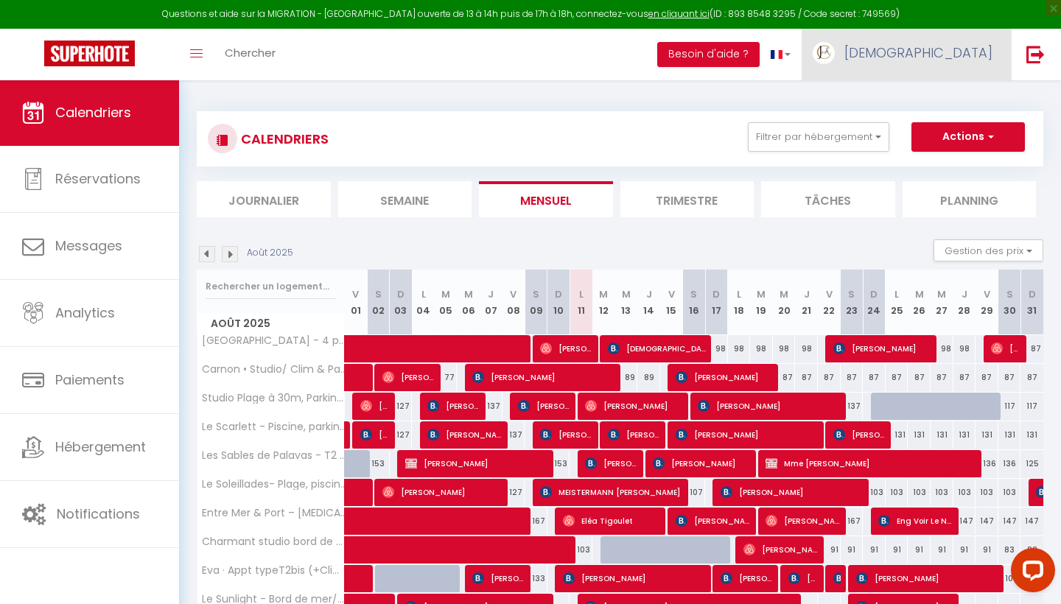
click at [977, 55] on span "[DEMOGRAPHIC_DATA]" at bounding box center [918, 52] width 148 height 18
click at [957, 96] on link "Paramètres" at bounding box center [951, 102] width 109 height 25
select select "fr"
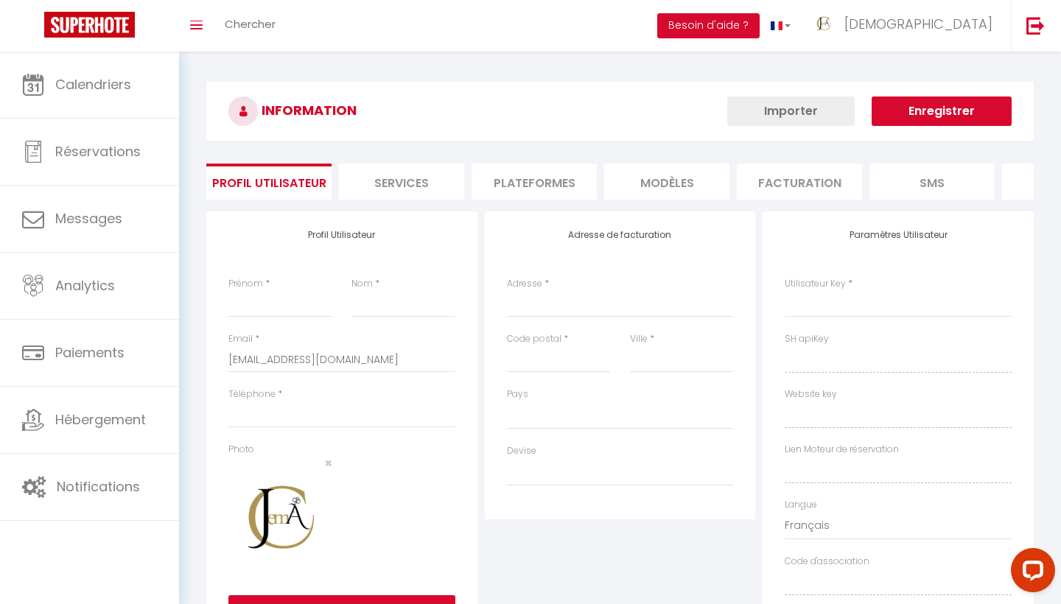
type input "[DEMOGRAPHIC_DATA]"
type input "Conciergerie"
type input "[PHONE_NUMBER]"
type input "6 bis boulevarrd [PERSON_NAME]. B3"
type input "34000"
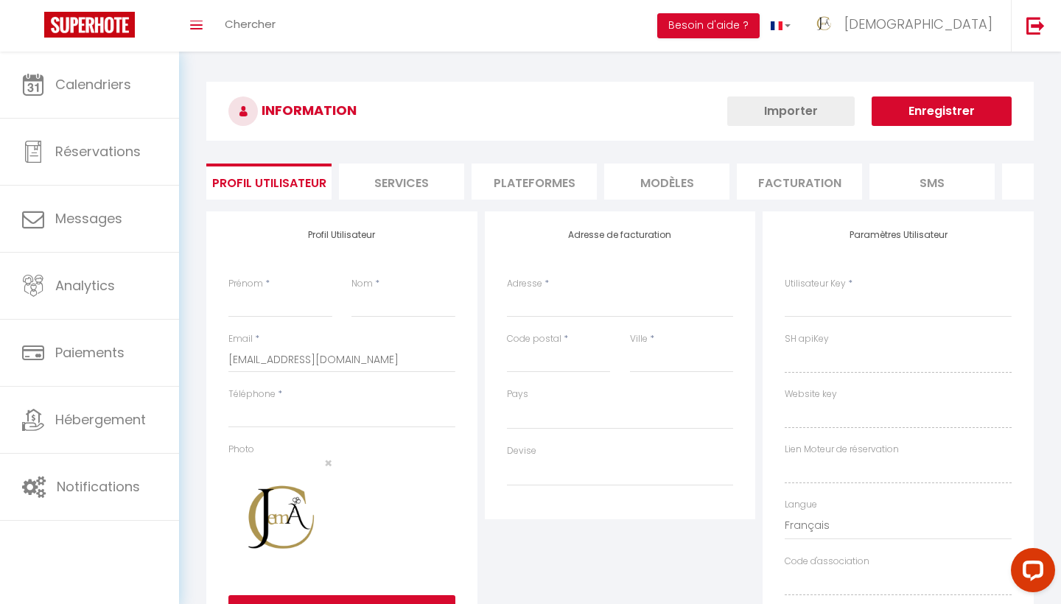
type input "[GEOGRAPHIC_DATA]"
type input "EMCuXzSTKEcnCXjzL9sBOzTCF"
type input "hnhnp3CpUJIxHhOwRzzDBzsRA"
type input "[URL][DOMAIN_NAME]"
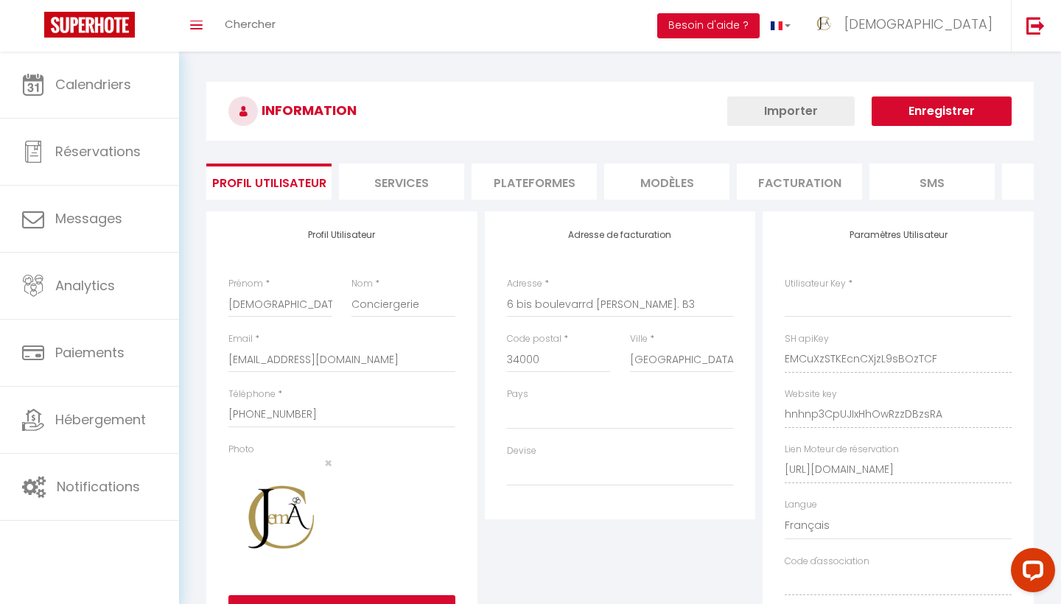
type input "EMCuXzSTKEcnCXjzL9sBOzTCF"
type input "hnhnp3CpUJIxHhOwRzzDBzsRA"
type input "[URL][DOMAIN_NAME]"
select select "28"
select select "fr"
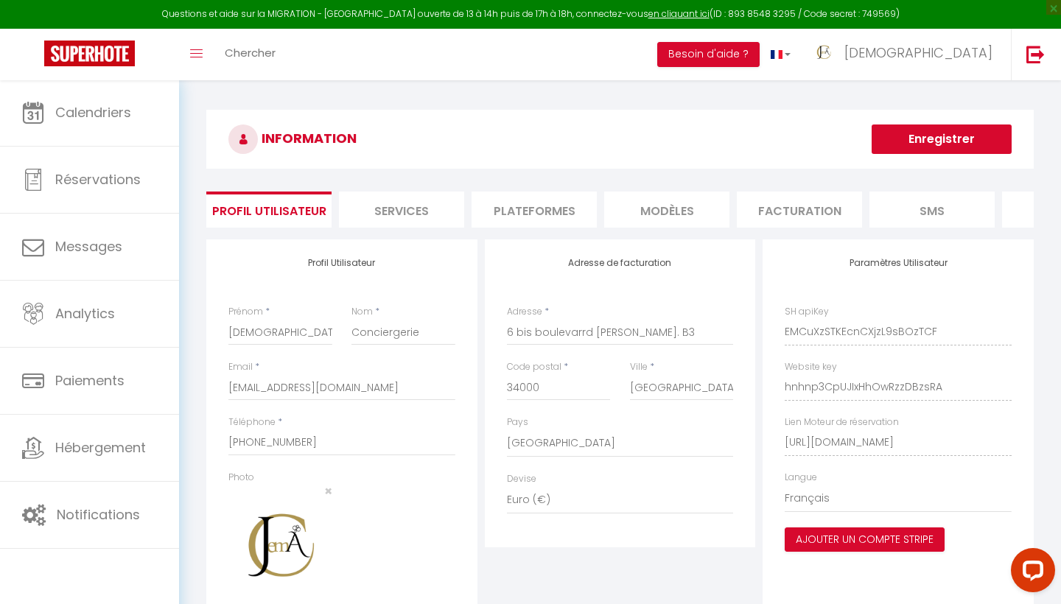
click at [563, 204] on li "Plateformes" at bounding box center [533, 210] width 125 height 36
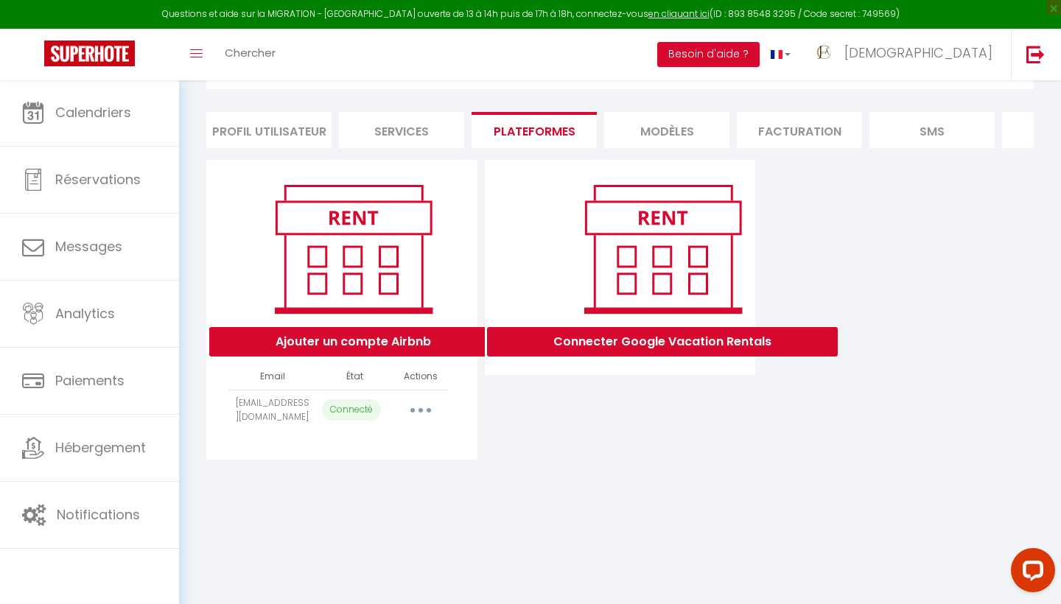
scroll to position [80, 0]
click at [421, 412] on button "button" at bounding box center [420, 410] width 41 height 24
click at [405, 441] on link "Importer les appartements" at bounding box center [355, 443] width 163 height 25
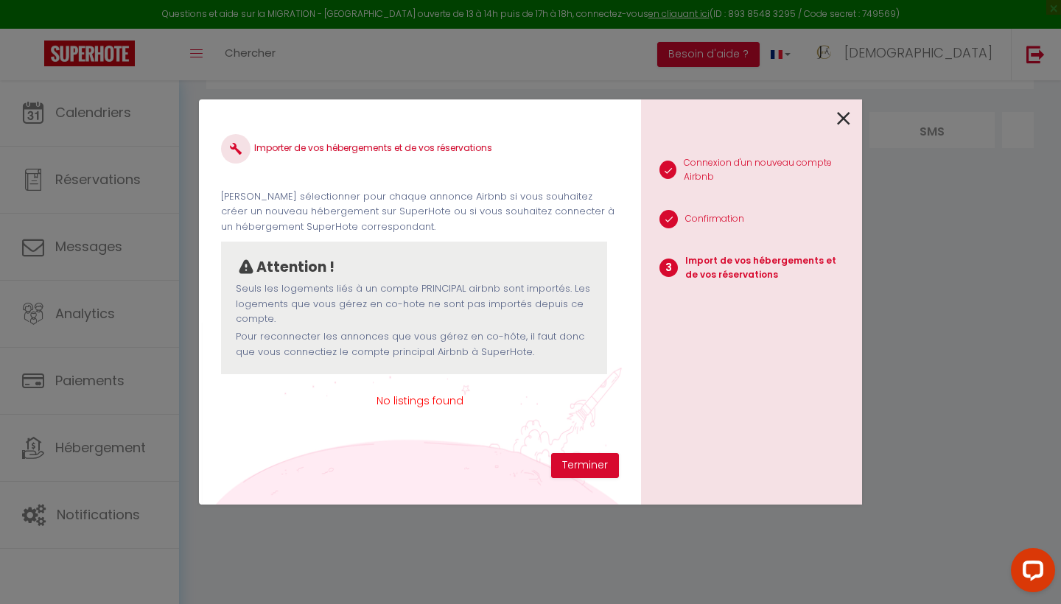
scroll to position [54, 0]
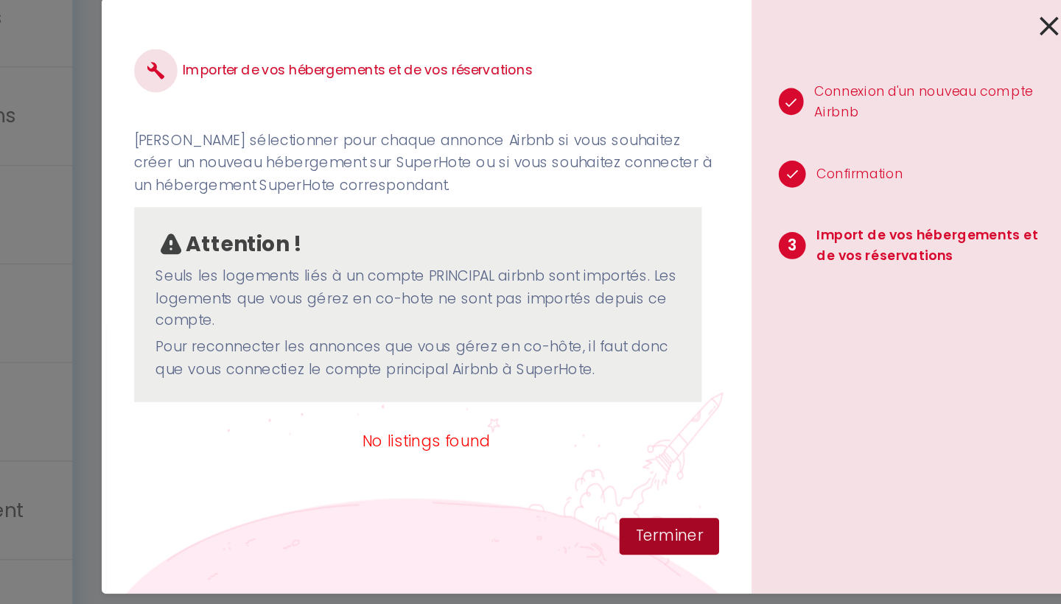
click at [551, 453] on button "Terminer" at bounding box center [585, 465] width 68 height 25
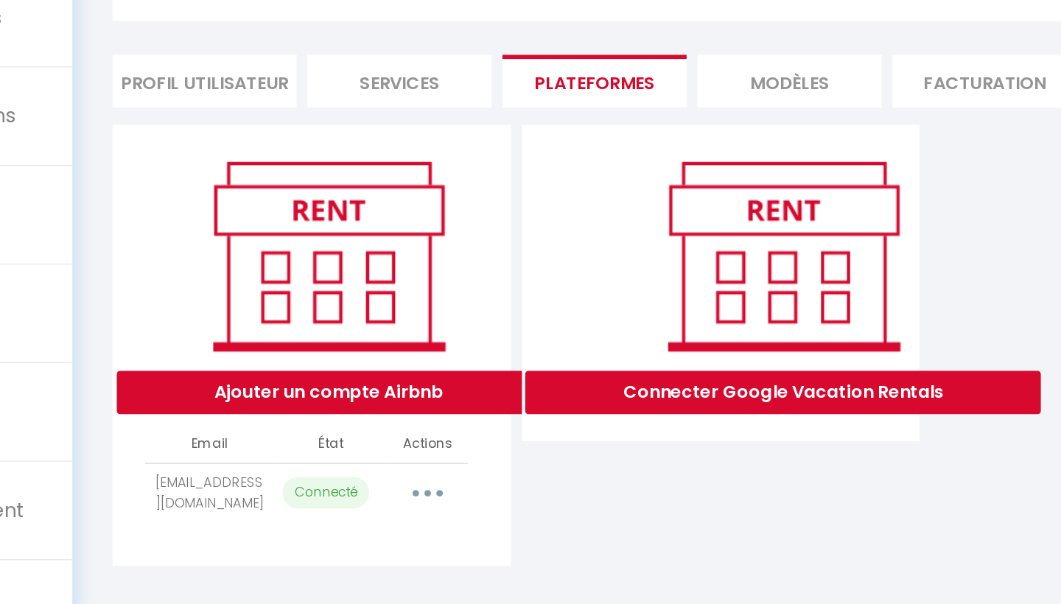
scroll to position [0, 0]
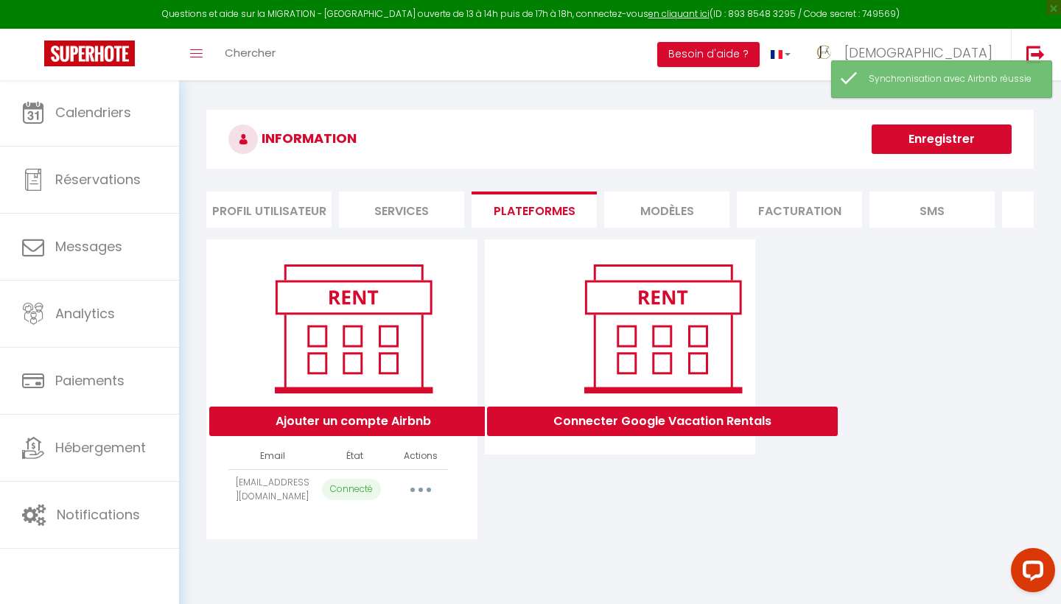
click at [425, 489] on button "button" at bounding box center [420, 490] width 41 height 24
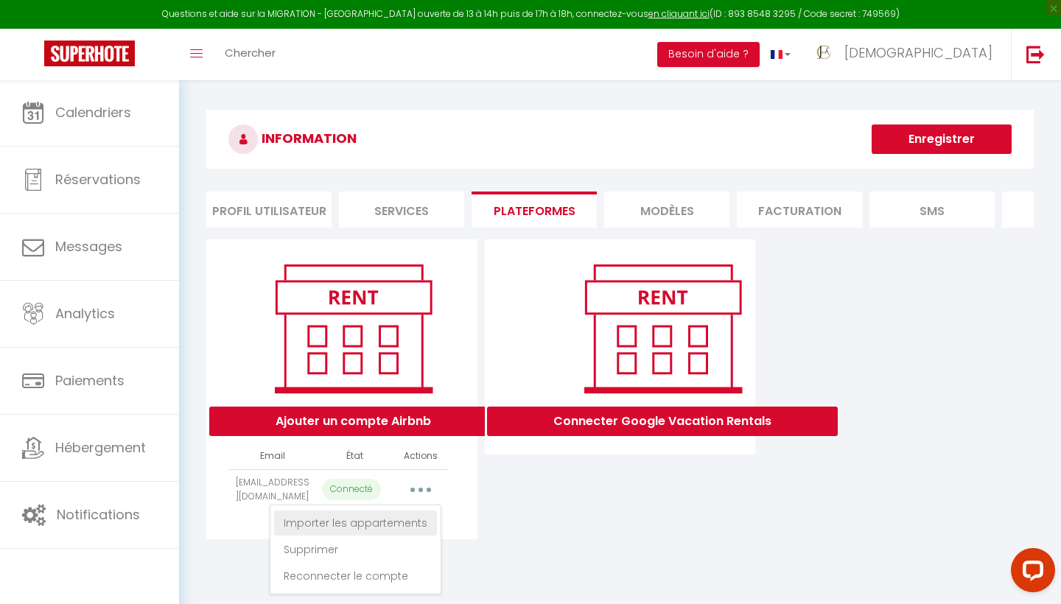
click at [398, 524] on link "Importer les appartements" at bounding box center [355, 522] width 163 height 25
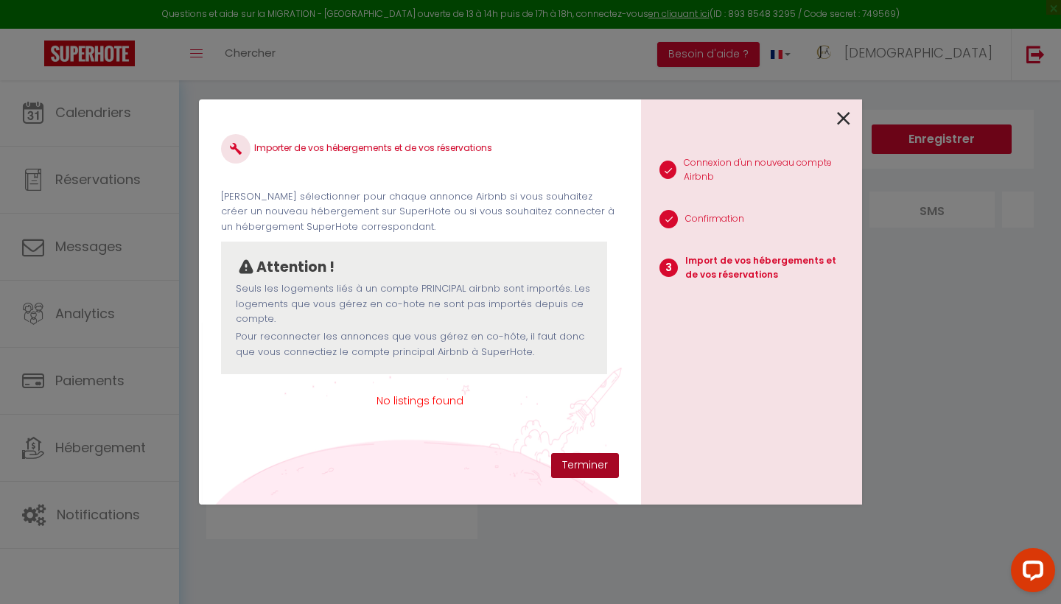
click at [580, 459] on button "Terminer" at bounding box center [585, 465] width 68 height 25
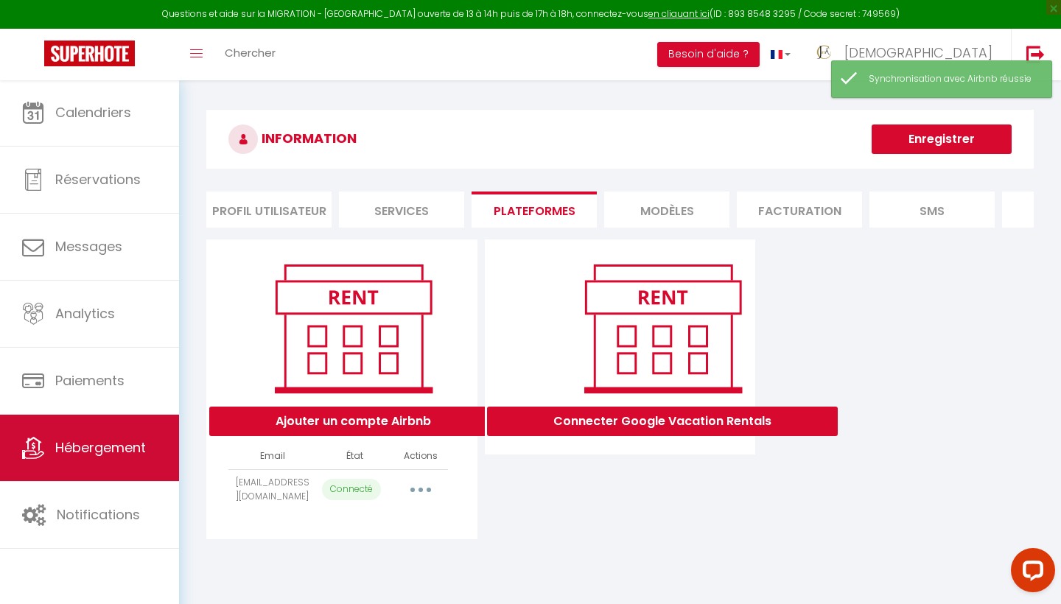
click at [110, 455] on span "Hébergement" at bounding box center [100, 447] width 91 height 18
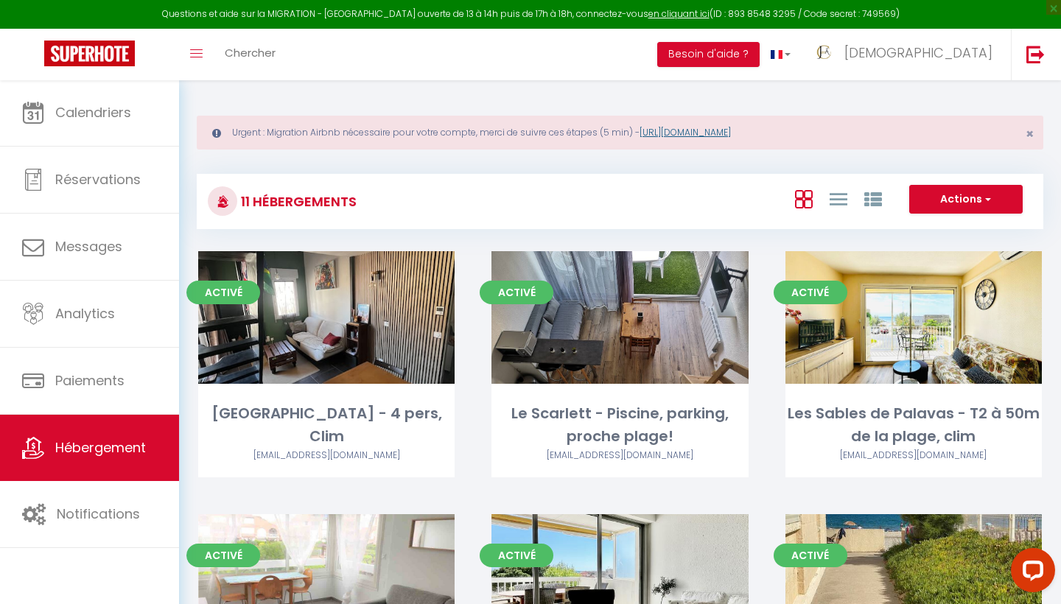
click at [720, 135] on link "https://superhote.com/migration-airbnb" at bounding box center [684, 132] width 91 height 13
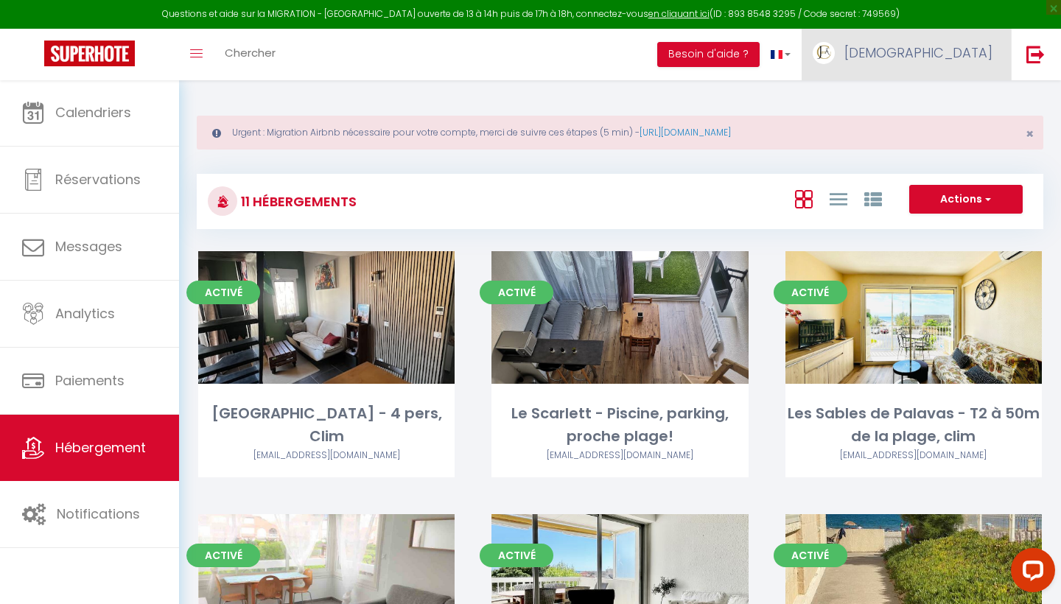
click at [969, 55] on span "[DEMOGRAPHIC_DATA]" at bounding box center [918, 52] width 148 height 18
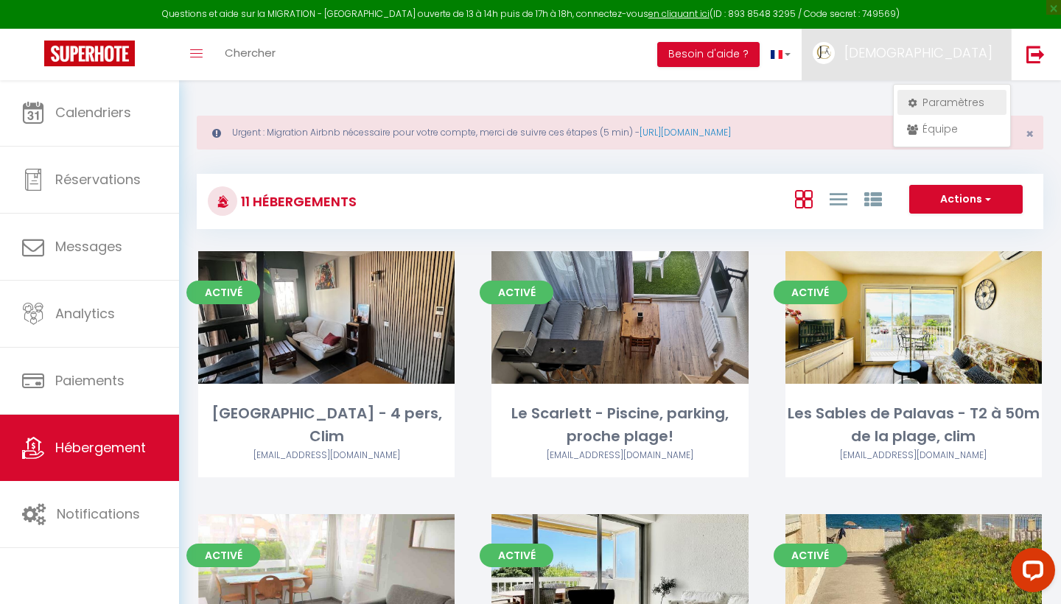
click at [946, 107] on link "Paramètres" at bounding box center [951, 102] width 109 height 25
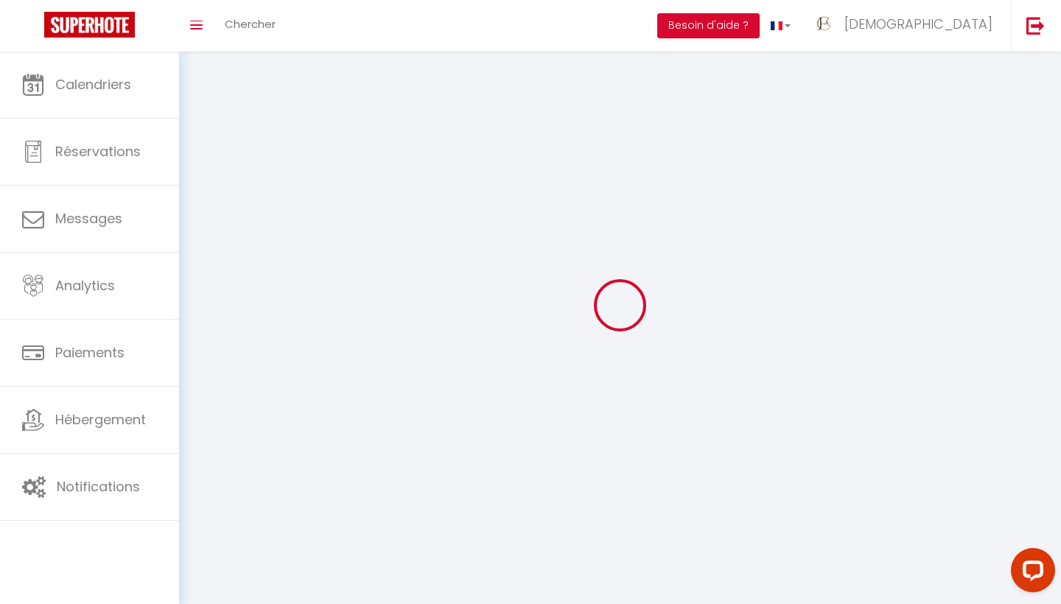
type input "[DEMOGRAPHIC_DATA]"
type input "Conciergerie"
type input "[PHONE_NUMBER]"
type input "6 bis boulevarrd [PERSON_NAME]. B3"
type input "34000"
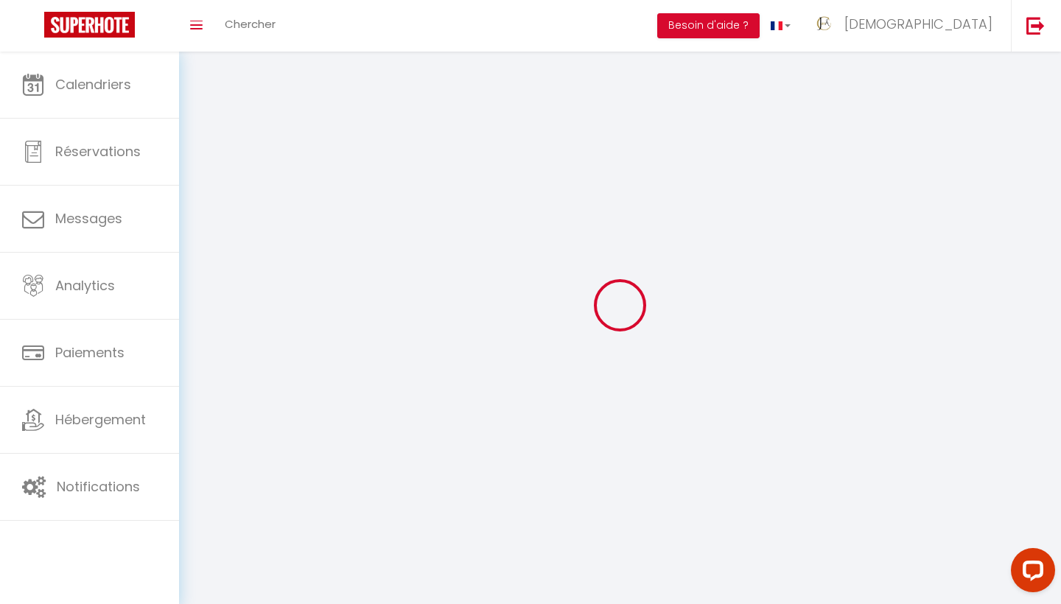
type input "[GEOGRAPHIC_DATA]"
type input "EMCuXzSTKEcnCXjzL9sBOzTCF"
type input "hnhnp3CpUJIxHhOwRzzDBzsRA"
type input "[URL][DOMAIN_NAME]"
type input "EMCuXzSTKEcnCXjzL9sBOzTCF"
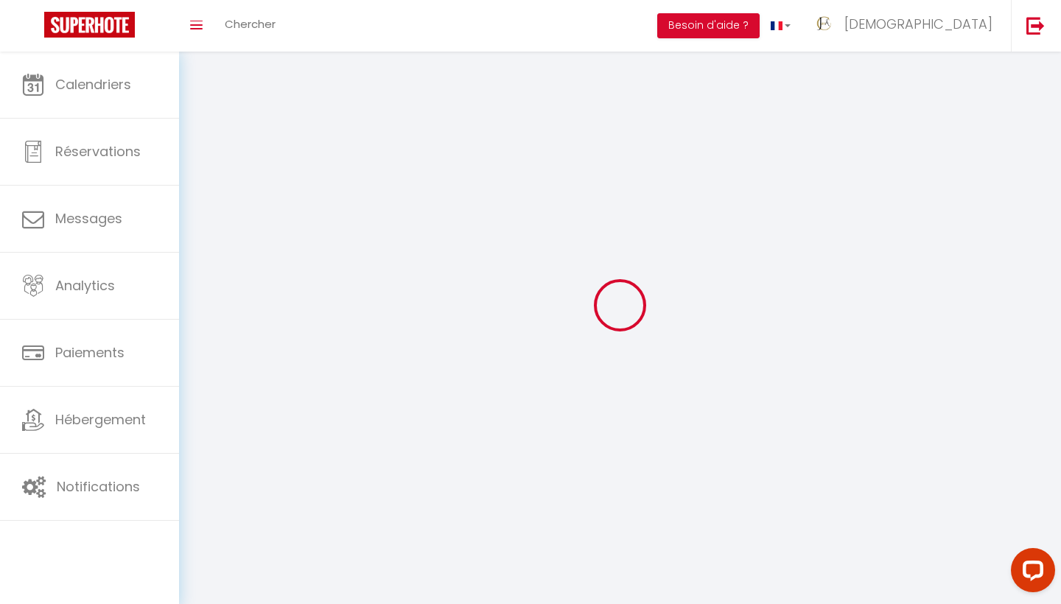
type input "hnhnp3CpUJIxHhOwRzzDBzsRA"
type input "[URL][DOMAIN_NAME]"
select select "1"
select select "28"
select select "fr"
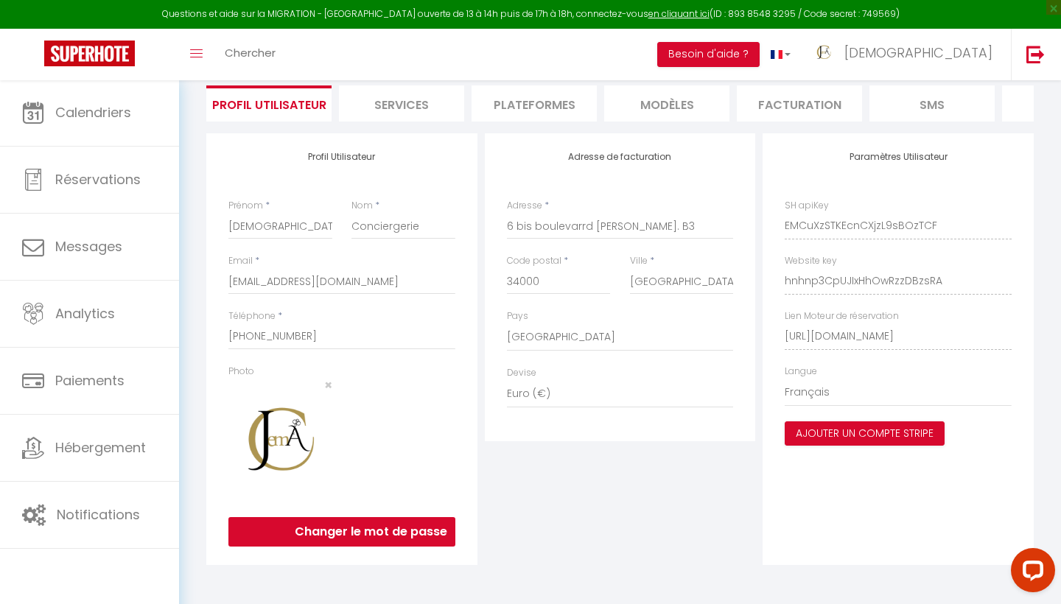
click at [552, 94] on li "Plateformes" at bounding box center [533, 103] width 125 height 36
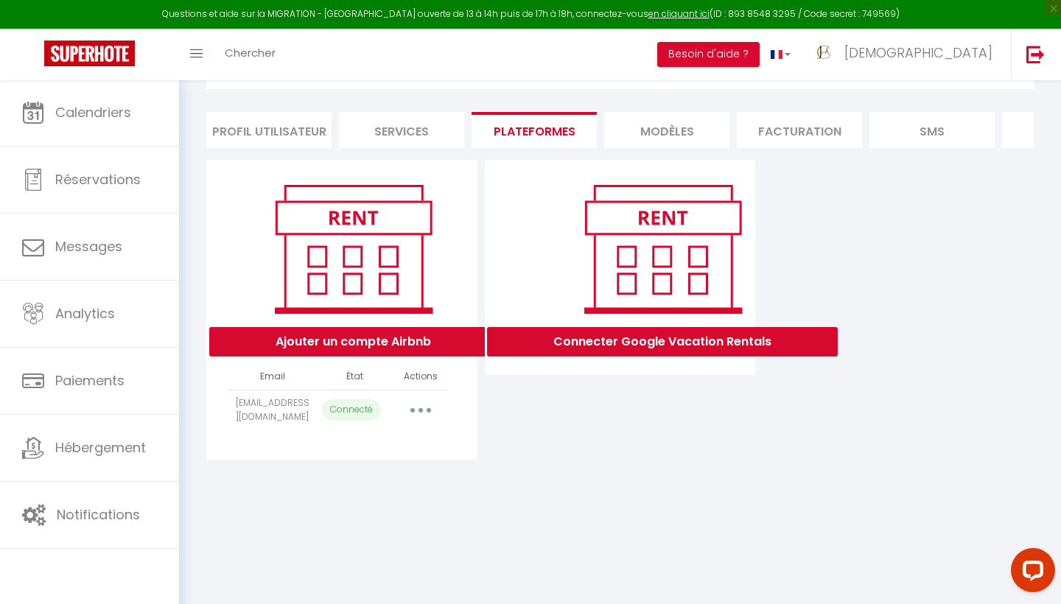
scroll to position [80, 0]
click at [421, 404] on button "button" at bounding box center [420, 410] width 41 height 24
click at [391, 493] on link "Reconnecter le compte" at bounding box center [355, 496] width 163 height 25
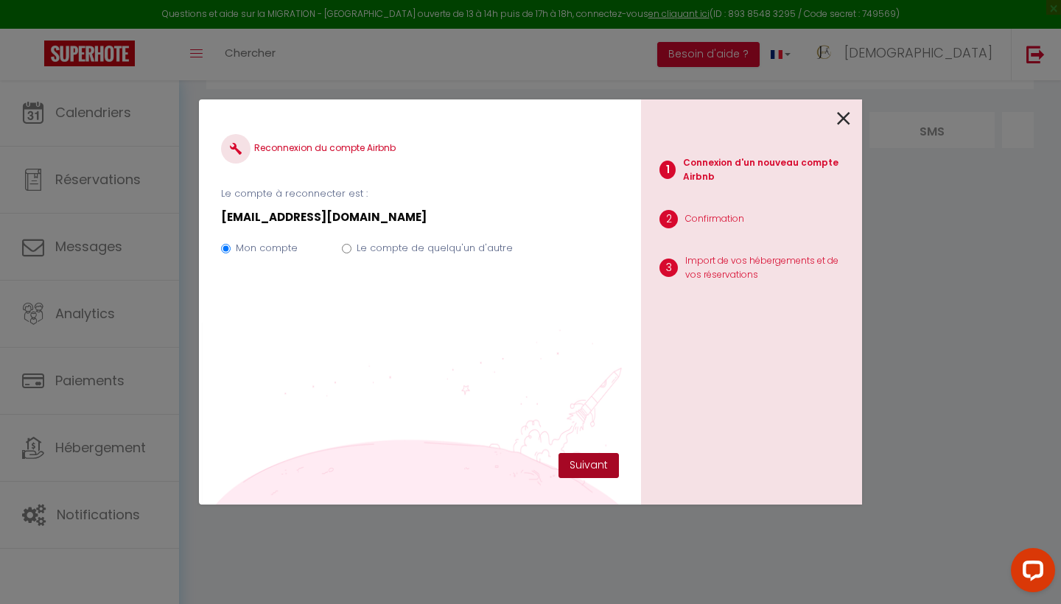
click at [586, 463] on button "Suivant" at bounding box center [588, 465] width 60 height 25
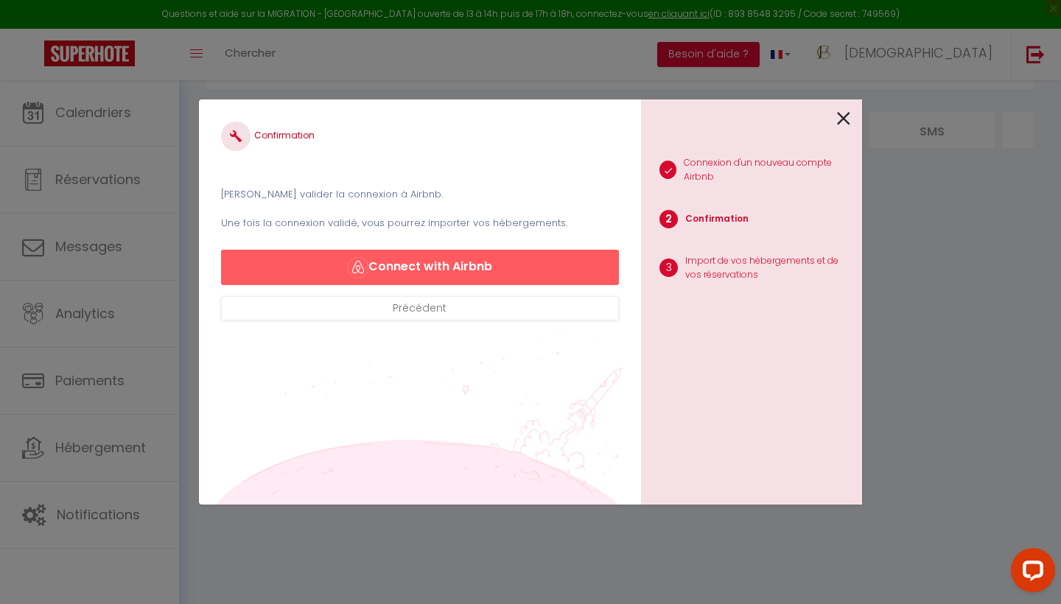
click at [477, 259] on button "Connect with Airbnb" at bounding box center [420, 267] width 398 height 35
click at [409, 264] on button "Connect with Airbnb" at bounding box center [420, 267] width 398 height 35
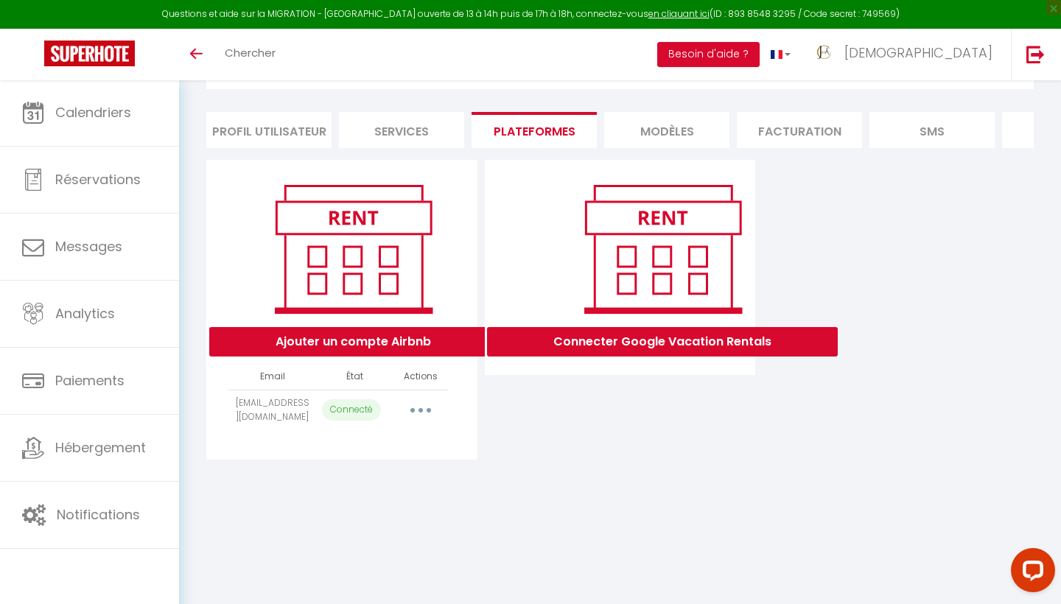
click at [423, 411] on button "button" at bounding box center [420, 410] width 41 height 24
click at [406, 493] on link "Reconnecter le compte" at bounding box center [355, 496] width 163 height 25
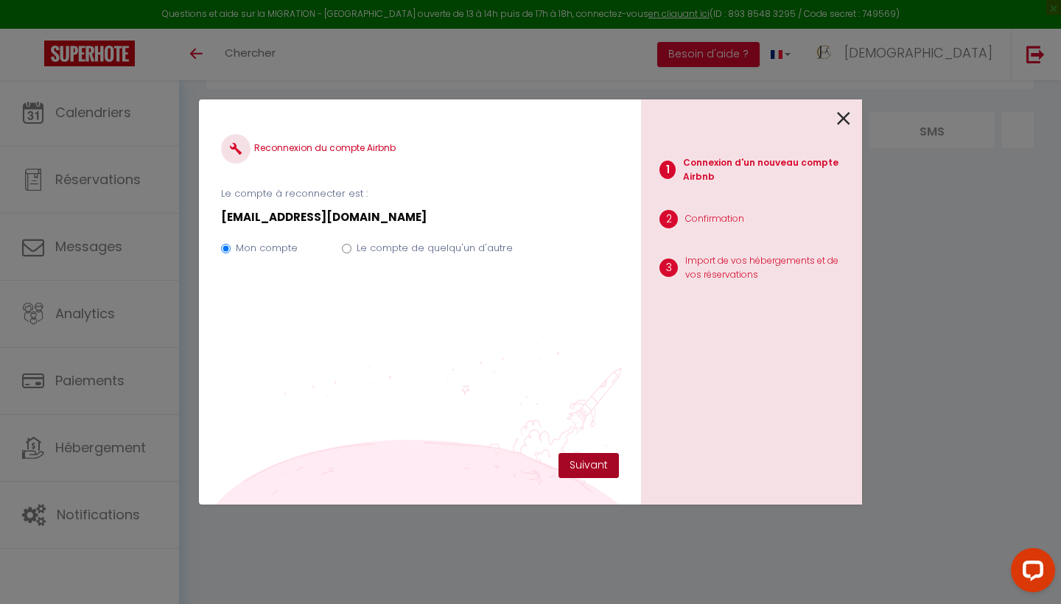
click at [591, 466] on button "Suivant" at bounding box center [588, 465] width 60 height 25
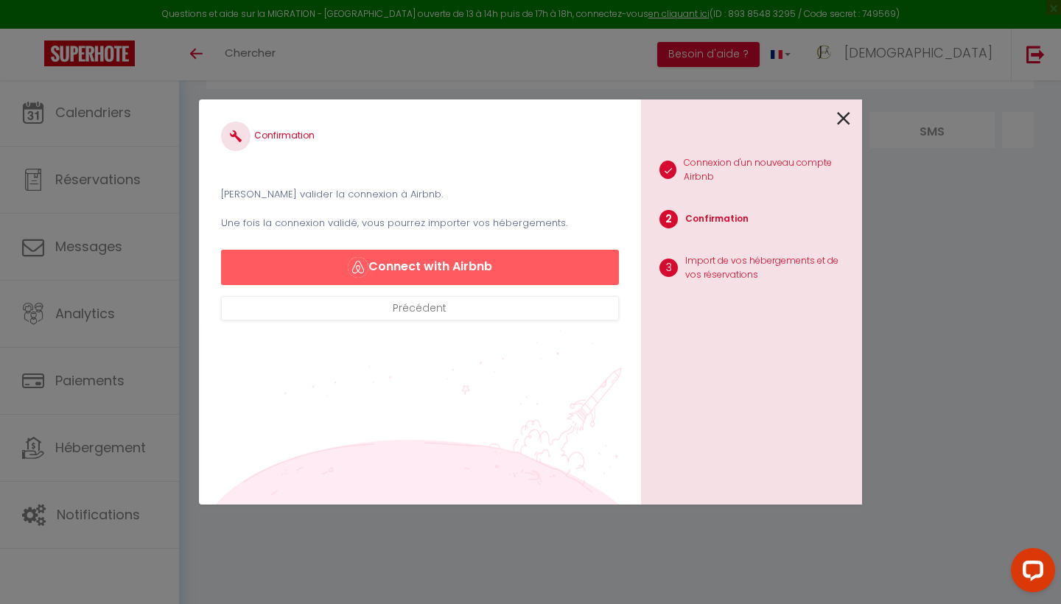
click at [444, 258] on button "Connect with Airbnb" at bounding box center [420, 267] width 398 height 35
click at [460, 269] on button "Connect with Airbnb" at bounding box center [420, 267] width 398 height 35
click at [524, 252] on button "Connect with Airbnb" at bounding box center [420, 267] width 398 height 35
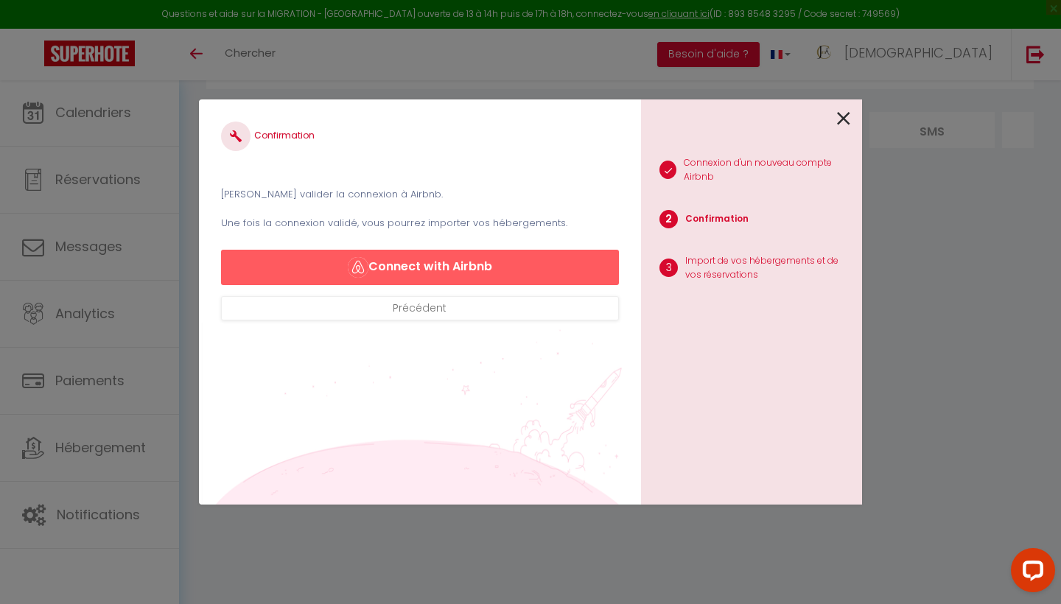
click at [518, 268] on button "Connect with Airbnb" at bounding box center [420, 267] width 398 height 35
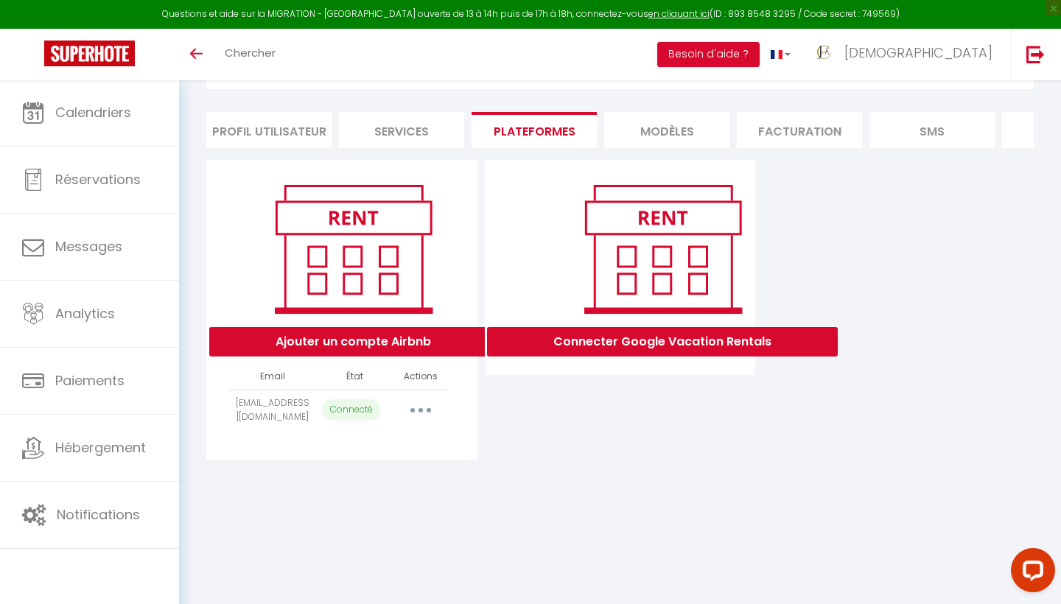
click at [425, 406] on button "button" at bounding box center [420, 410] width 41 height 24
click at [383, 499] on link "Reconnecter le compte" at bounding box center [355, 496] width 163 height 25
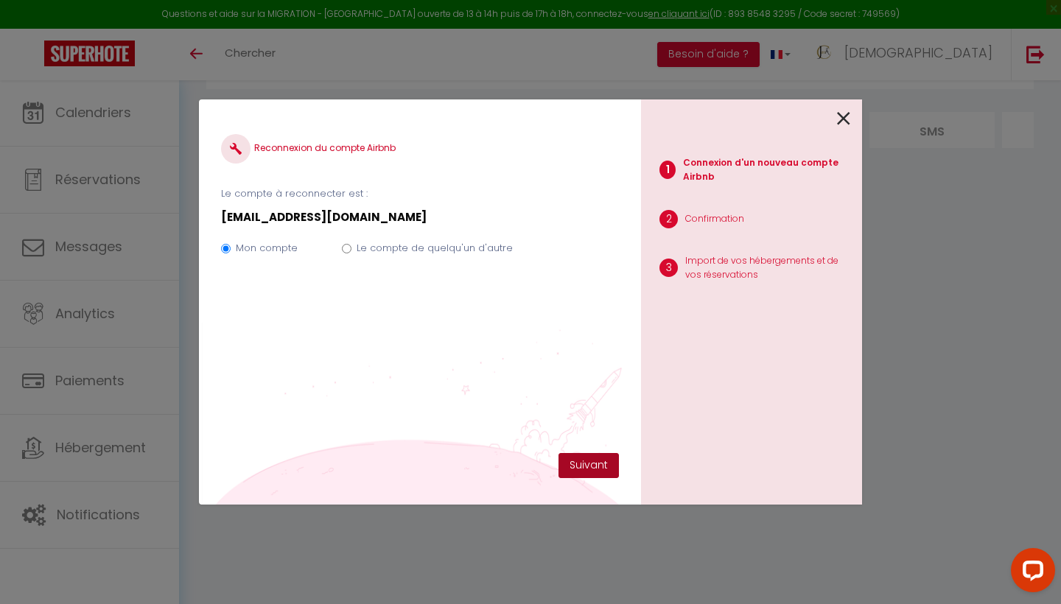
click at [595, 464] on button "Suivant" at bounding box center [588, 465] width 60 height 25
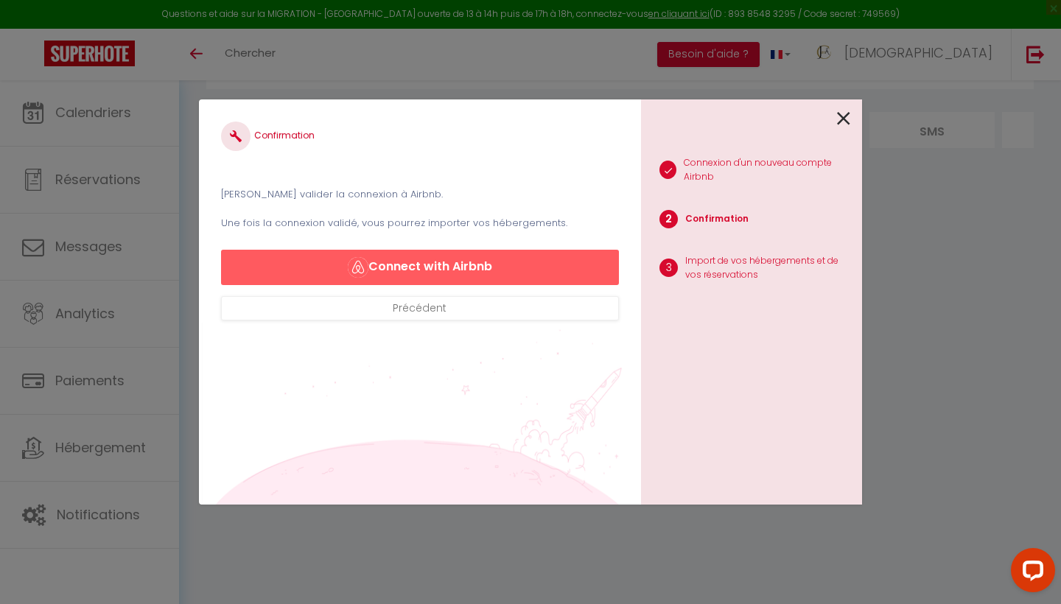
click at [544, 254] on button "Connect with Airbnb" at bounding box center [420, 267] width 398 height 35
click at [544, 265] on button "Connect with Airbnb" at bounding box center [420, 267] width 398 height 35
click at [435, 265] on button "Connect with Airbnb" at bounding box center [420, 267] width 398 height 35
click at [548, 258] on button "Connect with Airbnb" at bounding box center [420, 267] width 398 height 35
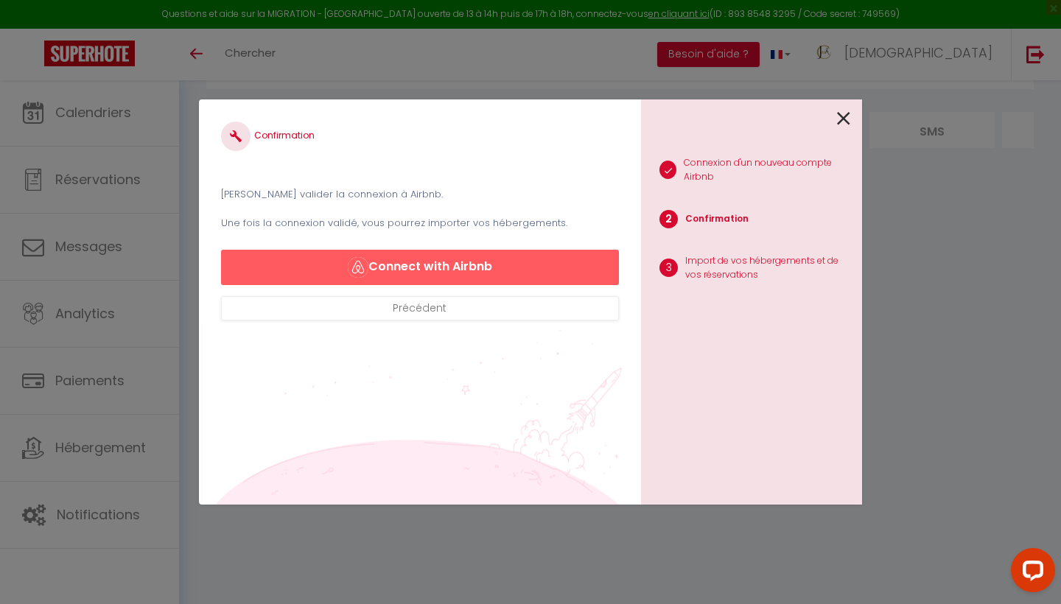
click at [544, 275] on button "Connect with Airbnb" at bounding box center [420, 267] width 398 height 35
click at [488, 264] on button "Connect with Airbnb" at bounding box center [420, 267] width 398 height 35
click at [436, 264] on button "Connect with Airbnb" at bounding box center [420, 267] width 398 height 35
click at [847, 122] on icon at bounding box center [843, 119] width 13 height 22
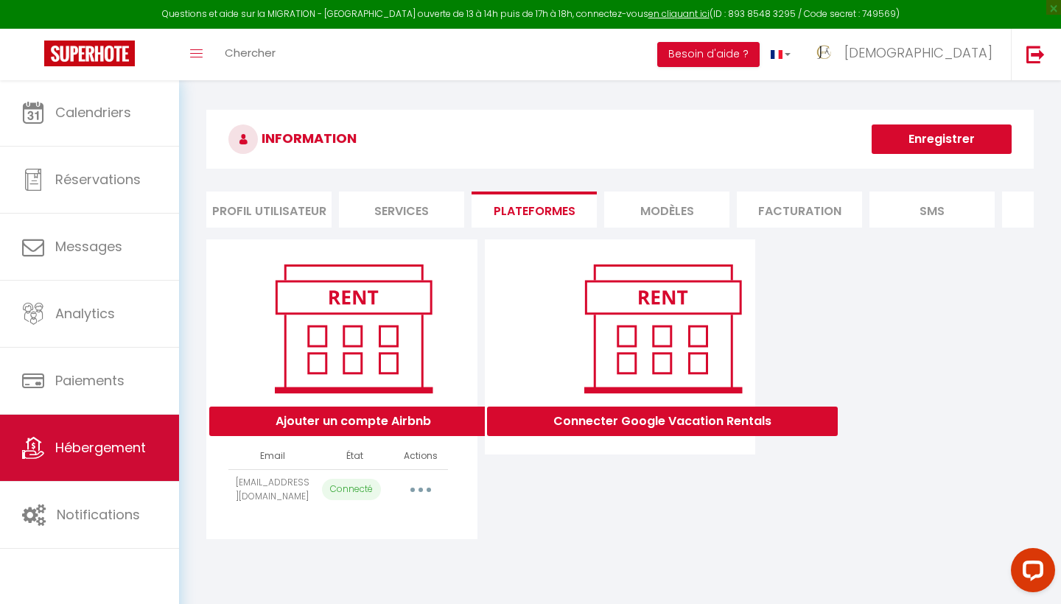
click at [119, 456] on span "Hébergement" at bounding box center [100, 447] width 91 height 18
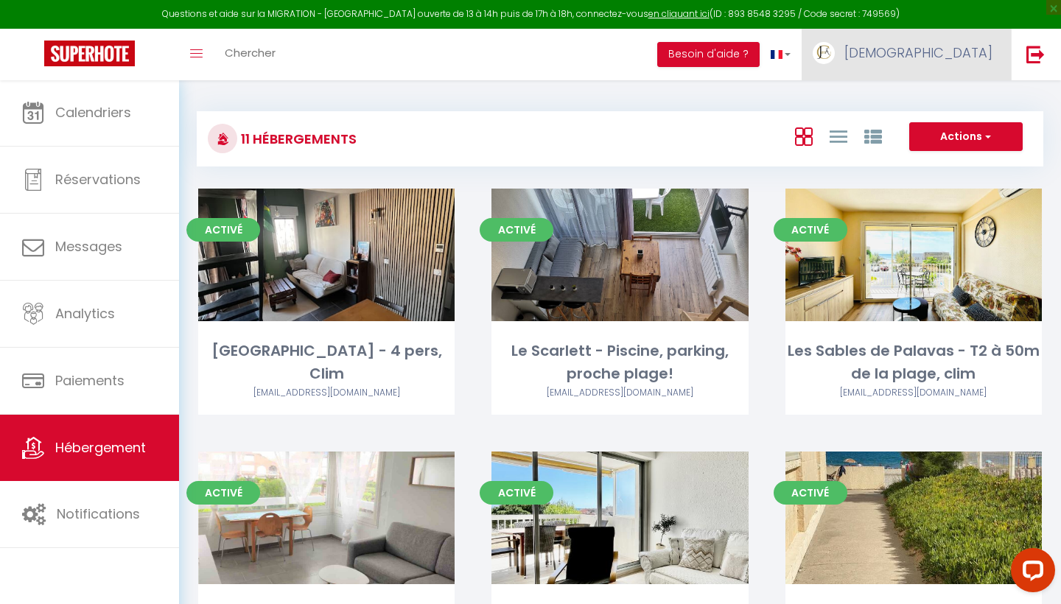
click at [976, 52] on span "[DEMOGRAPHIC_DATA]" at bounding box center [918, 52] width 148 height 18
click at [949, 105] on link "Paramètres" at bounding box center [951, 102] width 109 height 25
select select "28"
select select "fr"
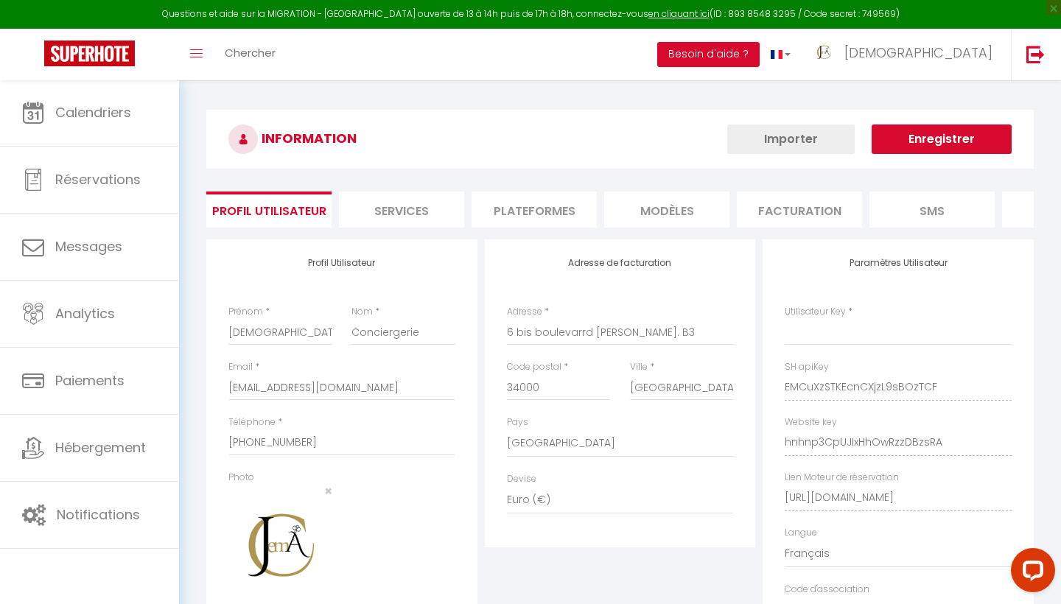
type input "EMCuXzSTKEcnCXjzL9sBOzTCF"
type input "hnhnp3CpUJIxHhOwRzzDBzsRA"
type input "[URL][DOMAIN_NAME]"
select select "fr"
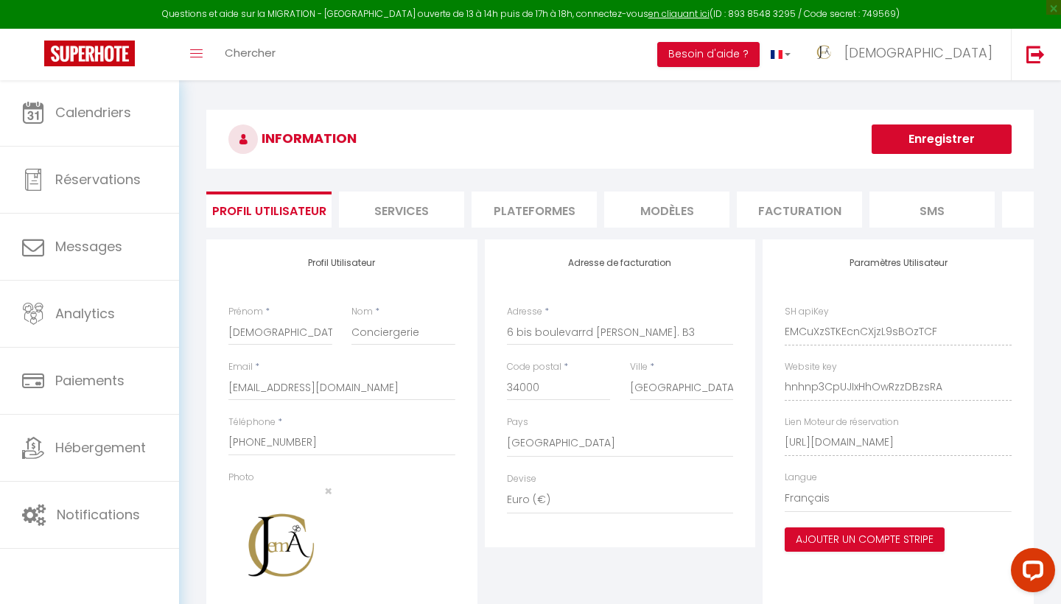
click at [533, 203] on li "Plateformes" at bounding box center [533, 210] width 125 height 36
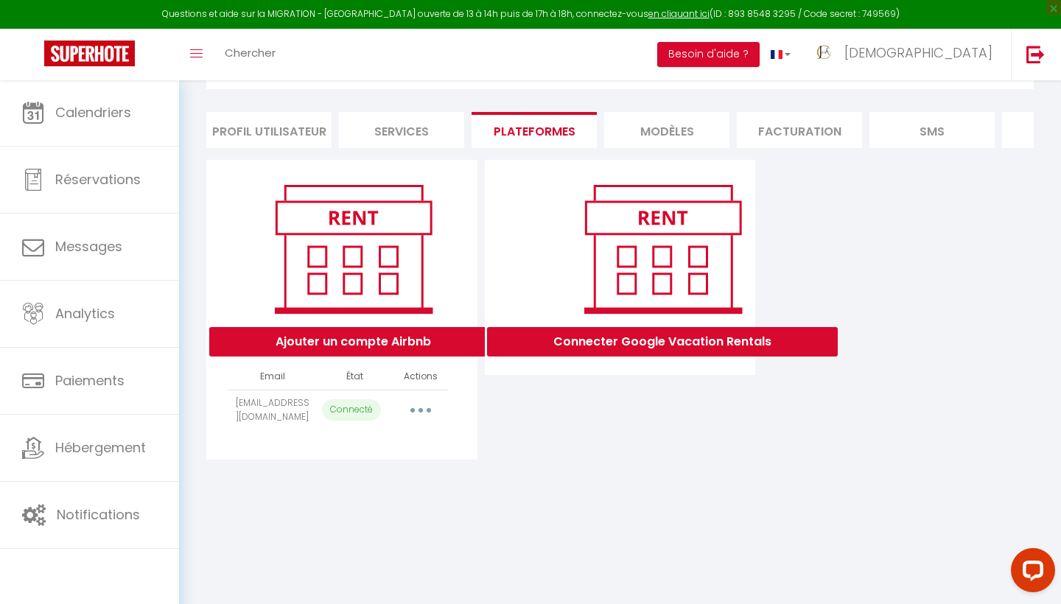
scroll to position [80, 0]
click at [425, 405] on button "button" at bounding box center [420, 410] width 41 height 24
click at [392, 445] on link "Importer les appartements" at bounding box center [355, 443] width 163 height 25
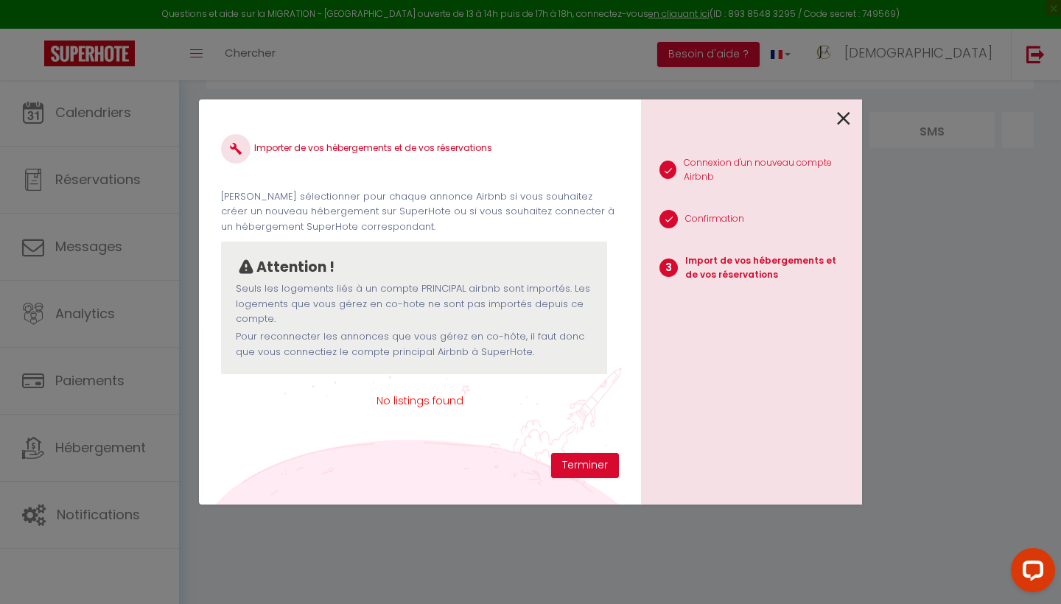
click at [443, 394] on span "No listings found" at bounding box center [420, 401] width 398 height 16
click at [595, 466] on button "Terminer" at bounding box center [585, 465] width 68 height 25
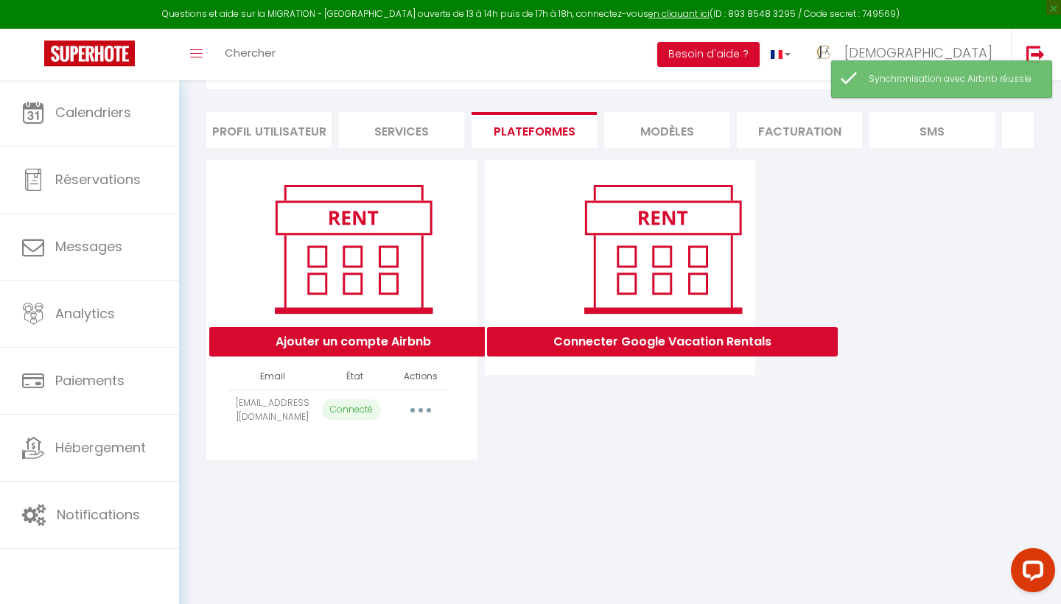
click at [949, 200] on div "Ajouter un compte Airbnb Email État Actions jema.conciergerie@gmail.com Connect…" at bounding box center [620, 310] width 835 height 300
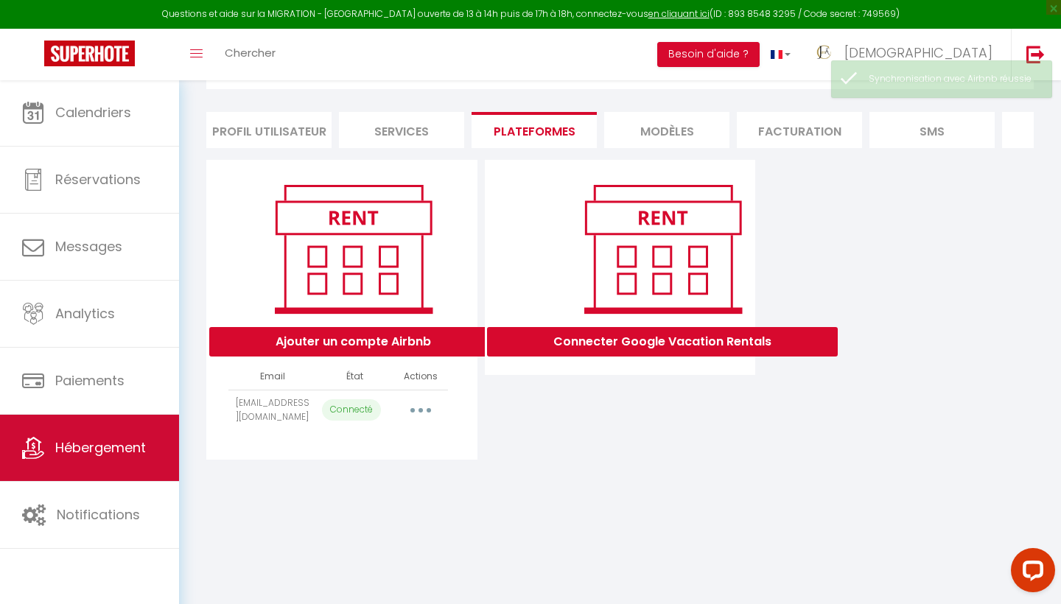
click at [125, 447] on span "Hébergement" at bounding box center [100, 447] width 91 height 18
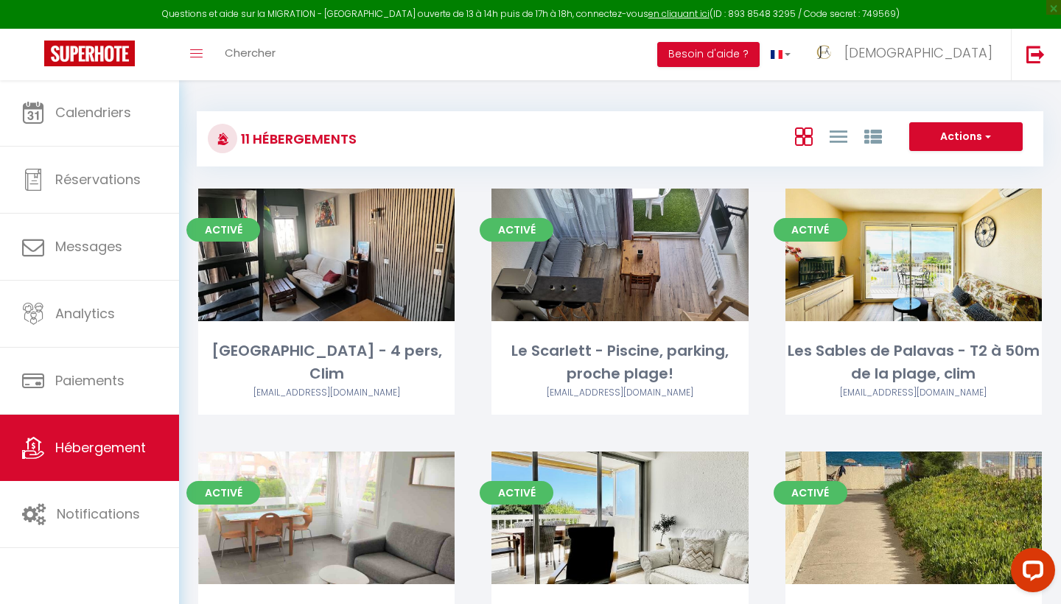
click at [974, 132] on button "Actions" at bounding box center [965, 136] width 113 height 29
click at [955, 166] on li "Créer un Hébergement" at bounding box center [954, 167] width 135 height 16
select select "3"
select select "2"
select select "1"
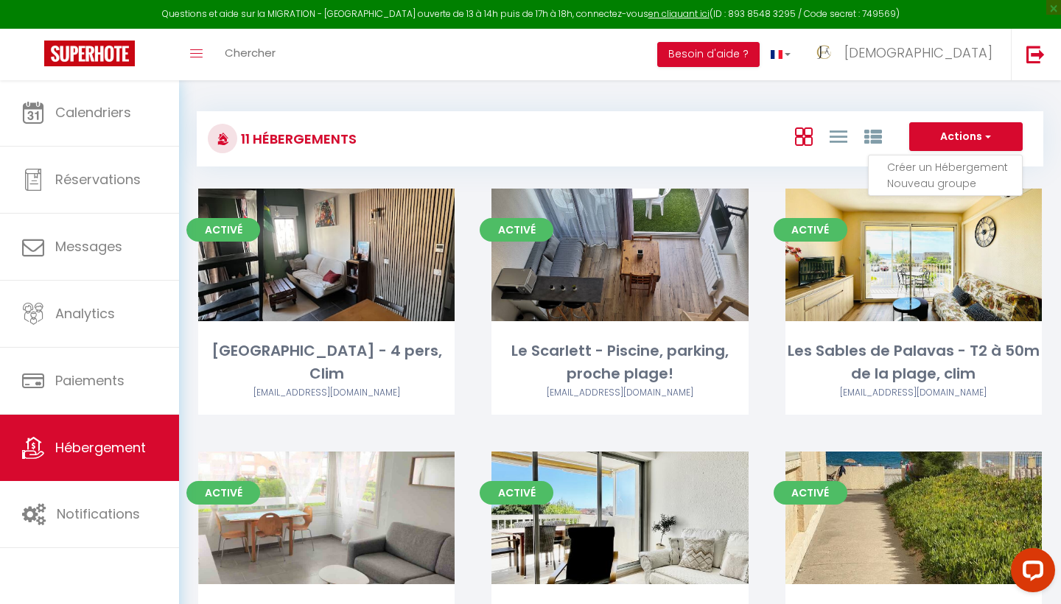
select select "1"
select select "28"
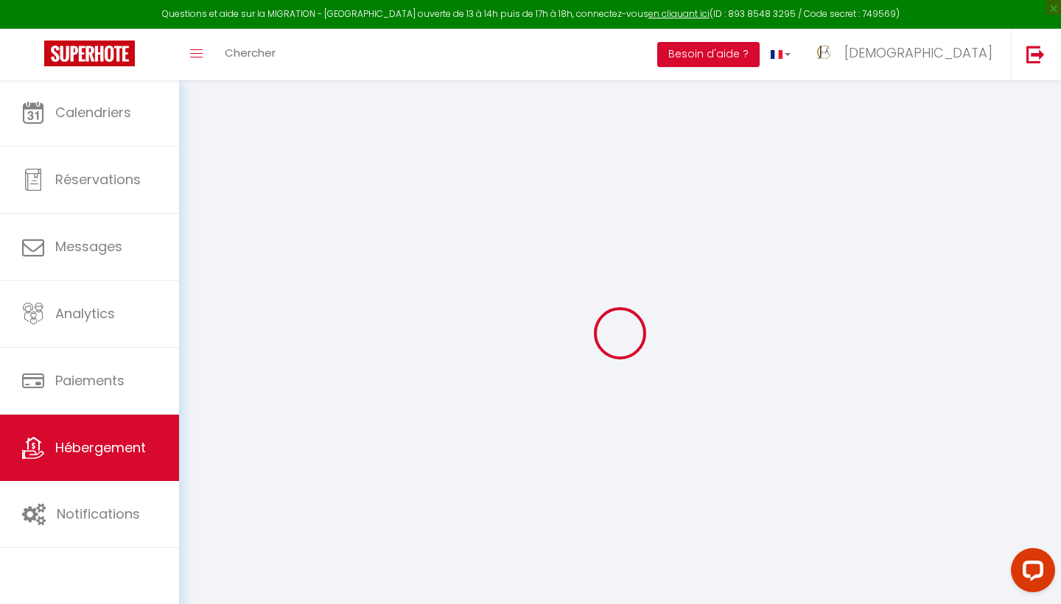
select select
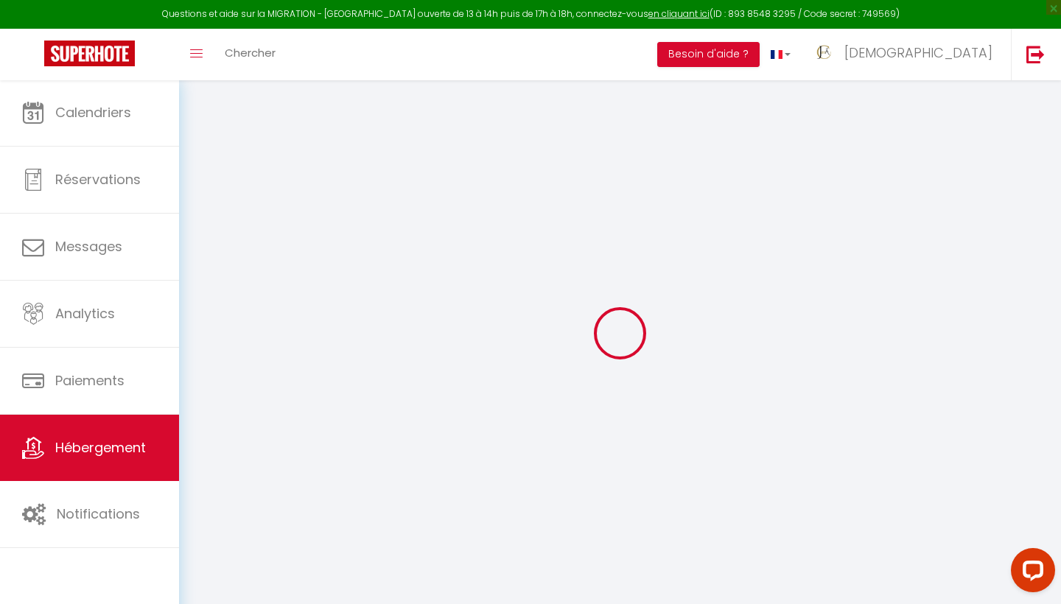
select select
checkbox input "false"
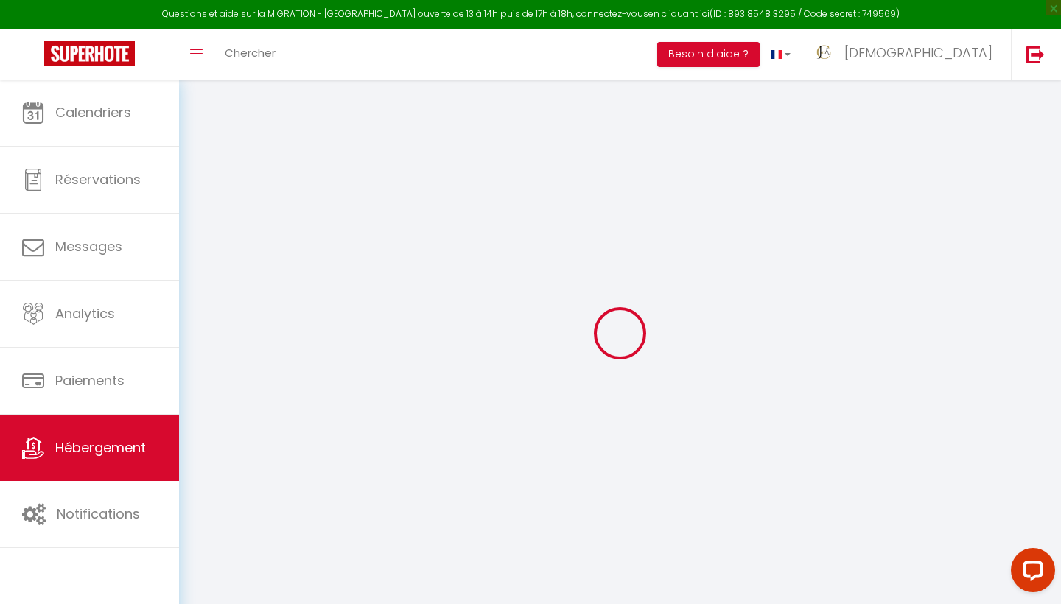
select select
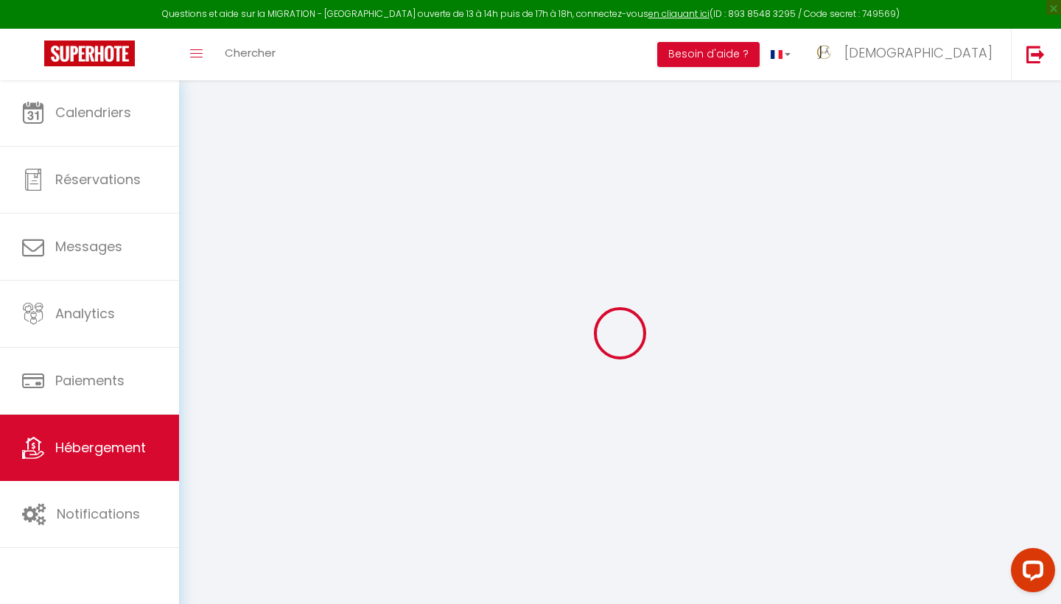
select select
checkbox input "false"
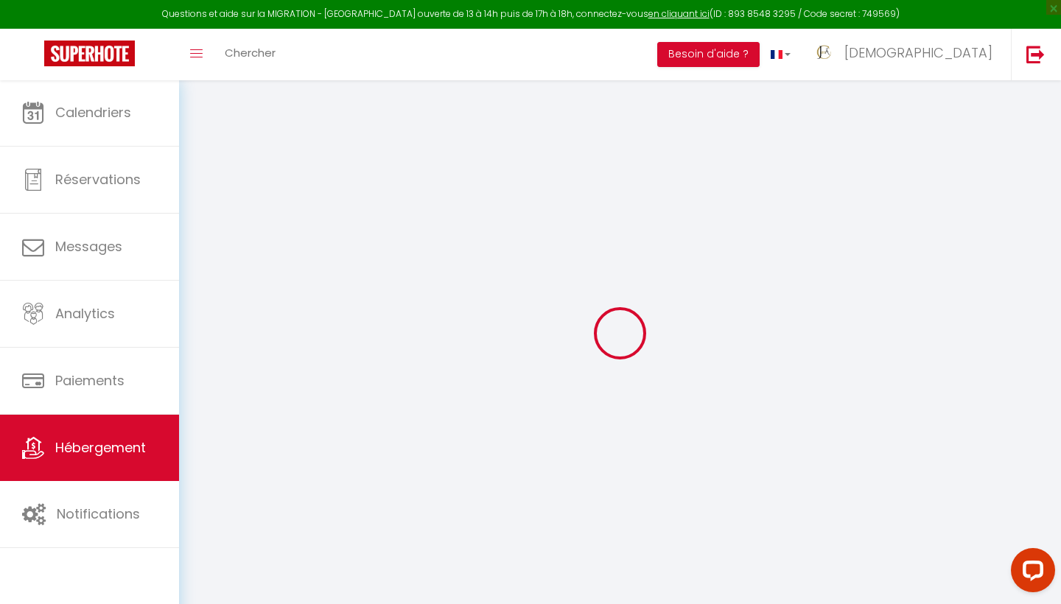
checkbox input "false"
select select
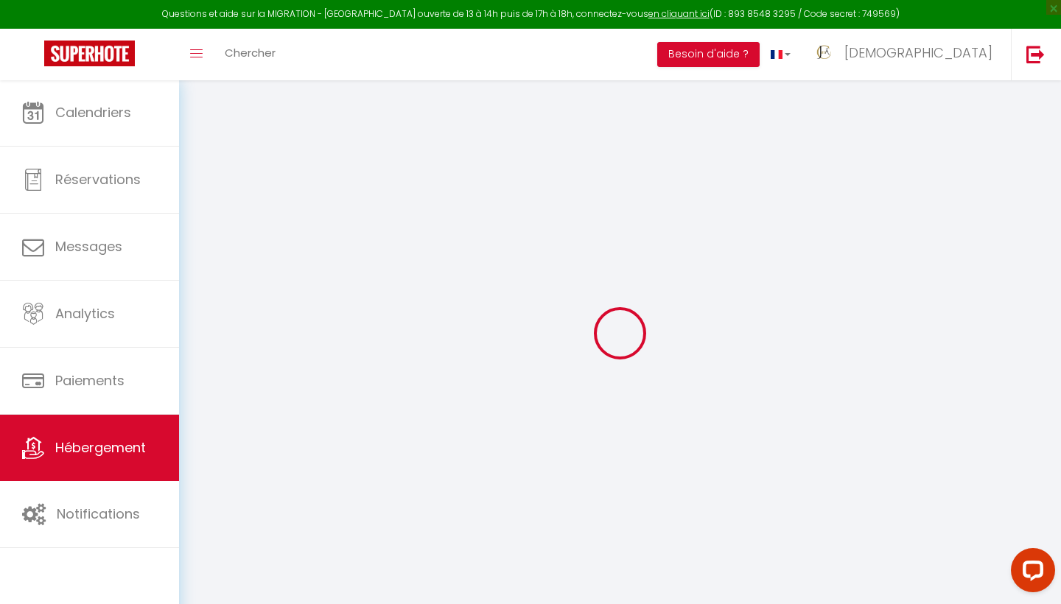
checkbox input "false"
select select
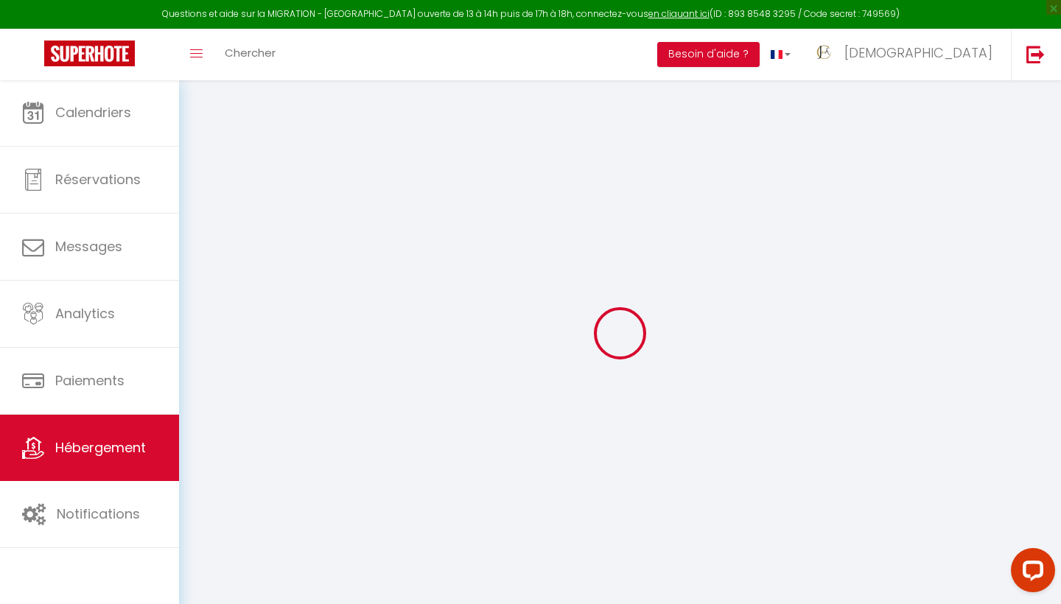
select select
checkbox input "false"
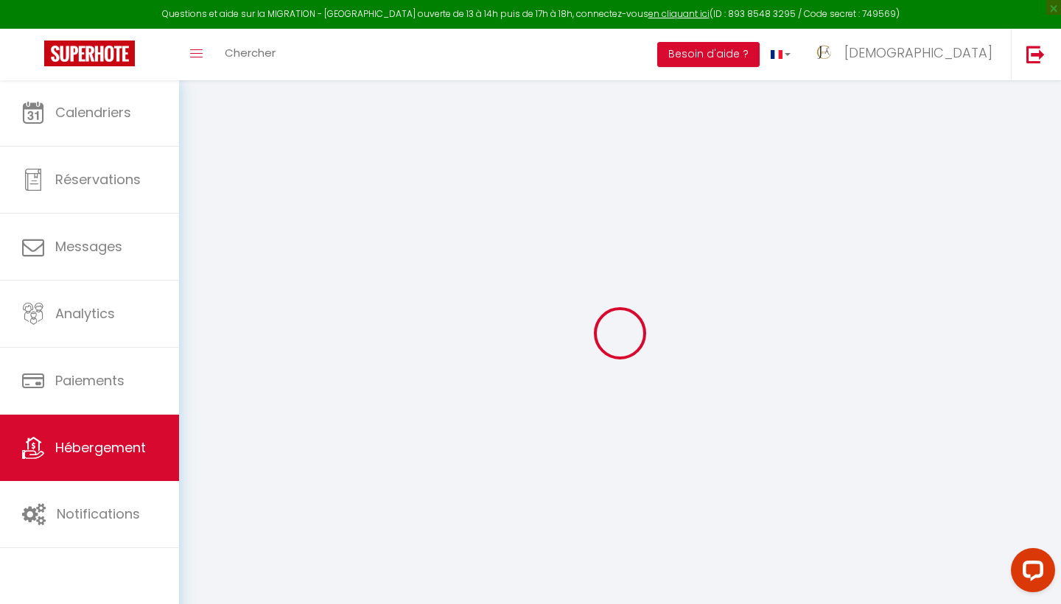
checkbox input "false"
select select
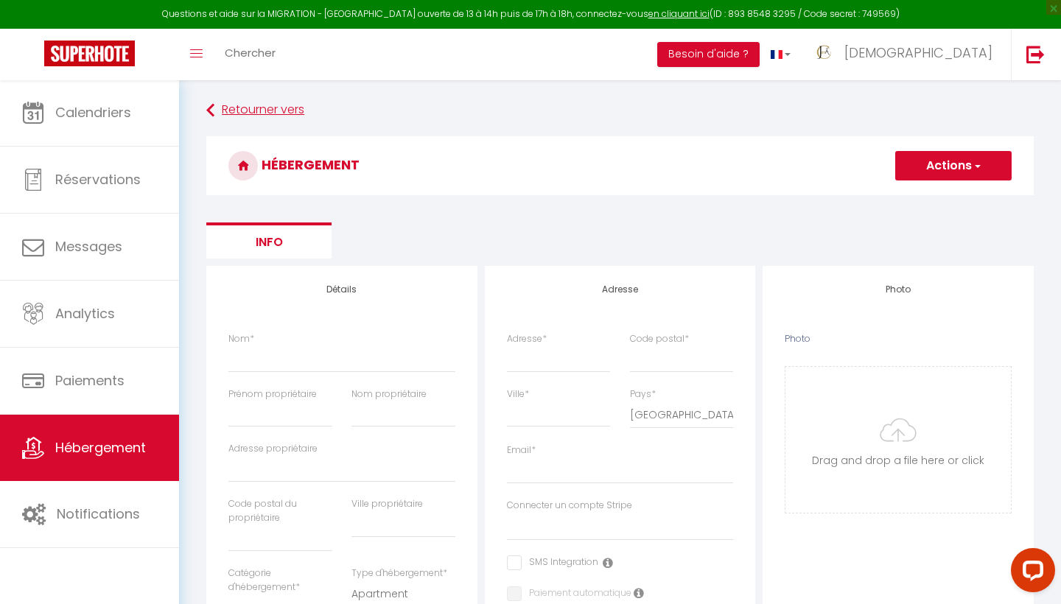
click at [225, 109] on link "Retourner vers" at bounding box center [619, 110] width 827 height 27
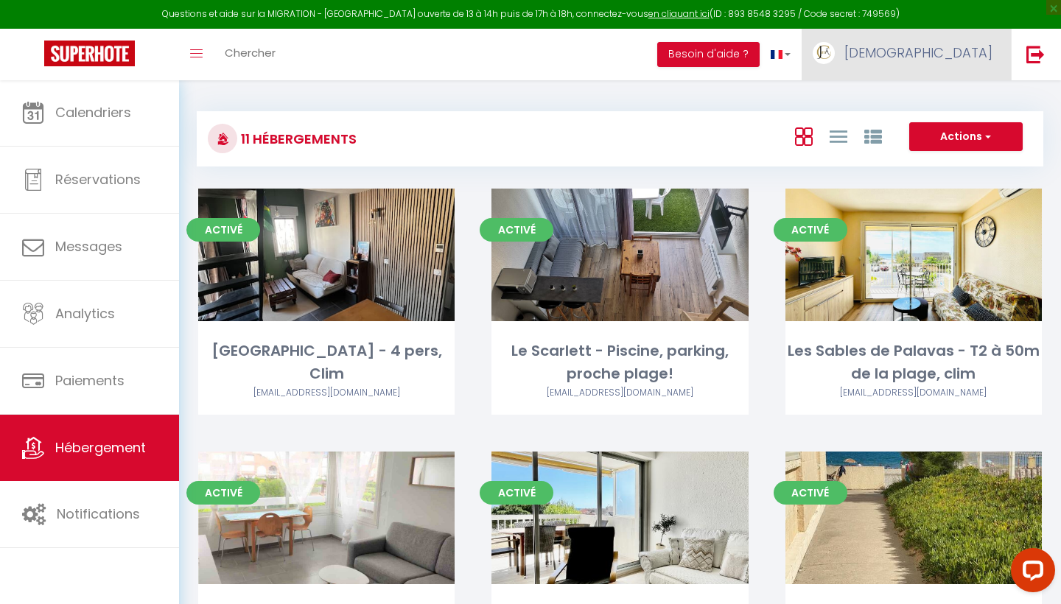
click at [977, 66] on link "[DEMOGRAPHIC_DATA]" at bounding box center [905, 55] width 209 height 52
click at [939, 107] on link "Paramètres" at bounding box center [951, 102] width 109 height 25
select select "fr"
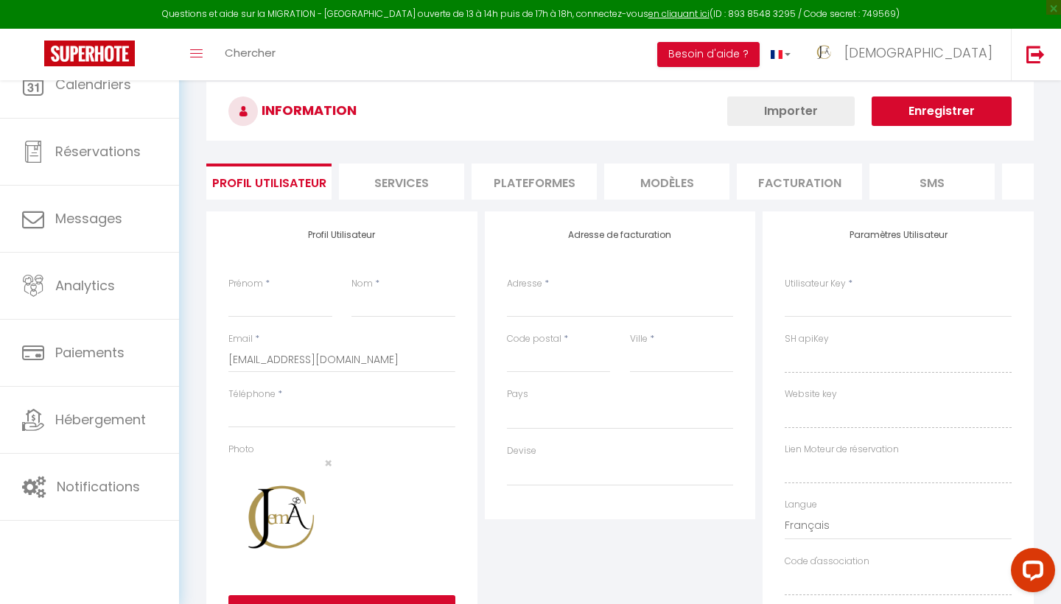
type input "[DEMOGRAPHIC_DATA]"
type input "Conciergerie"
type input "[PHONE_NUMBER]"
type input "6 bis boulevarrd [PERSON_NAME]. B3"
type input "34000"
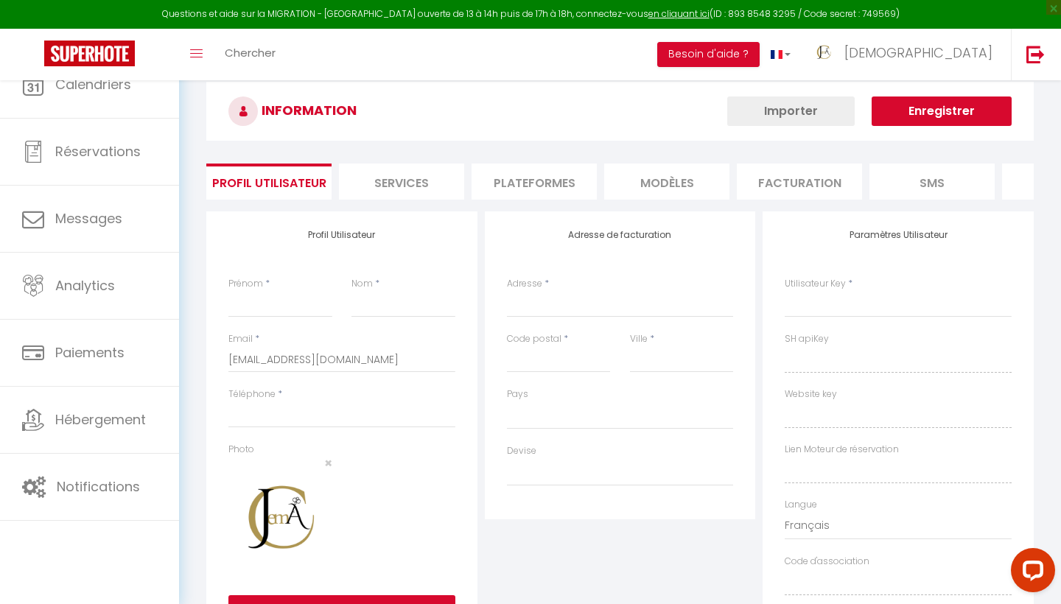
type input "[GEOGRAPHIC_DATA]"
type input "EMCuXzSTKEcnCXjzL9sBOzTCF"
type input "hnhnp3CpUJIxHhOwRzzDBzsRA"
type input "[URL][DOMAIN_NAME]"
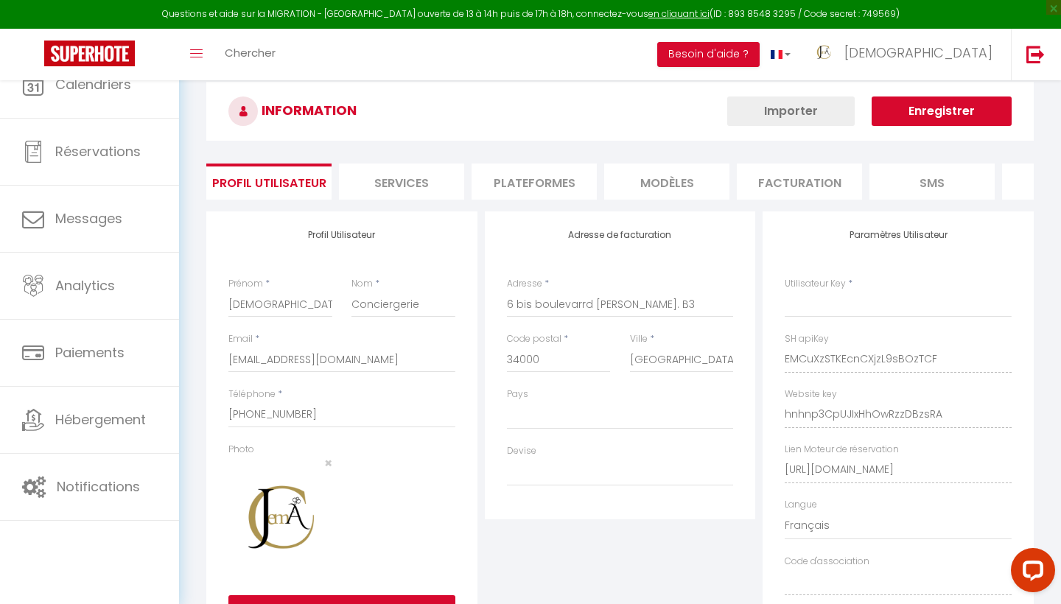
type input "EMCuXzSTKEcnCXjzL9sBOzTCF"
type input "hnhnp3CpUJIxHhOwRzzDBzsRA"
type input "[URL][DOMAIN_NAME]"
select select "28"
select select "fr"
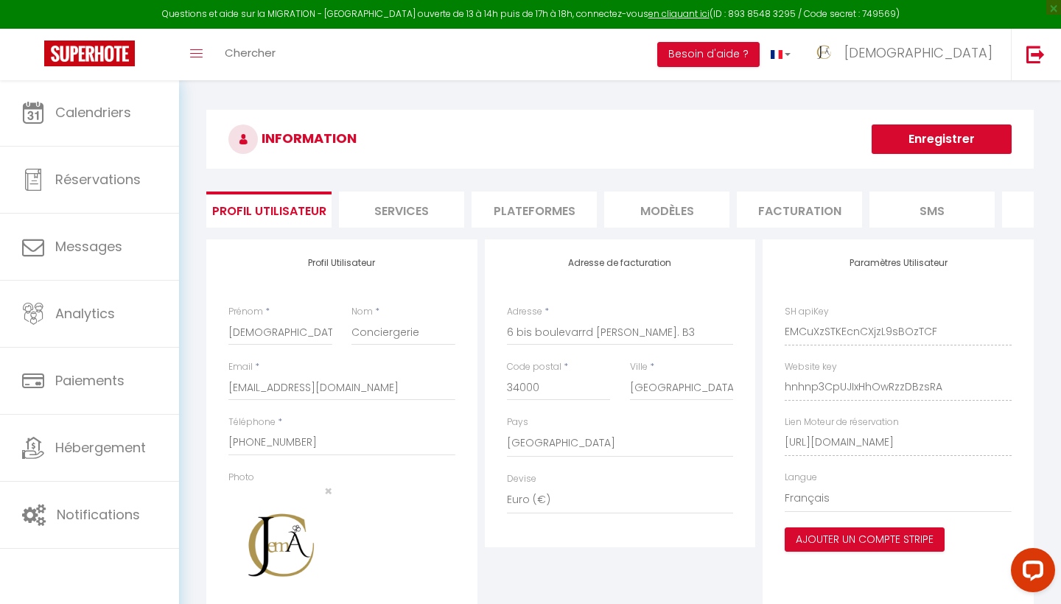
click at [525, 212] on li "Plateformes" at bounding box center [533, 210] width 125 height 36
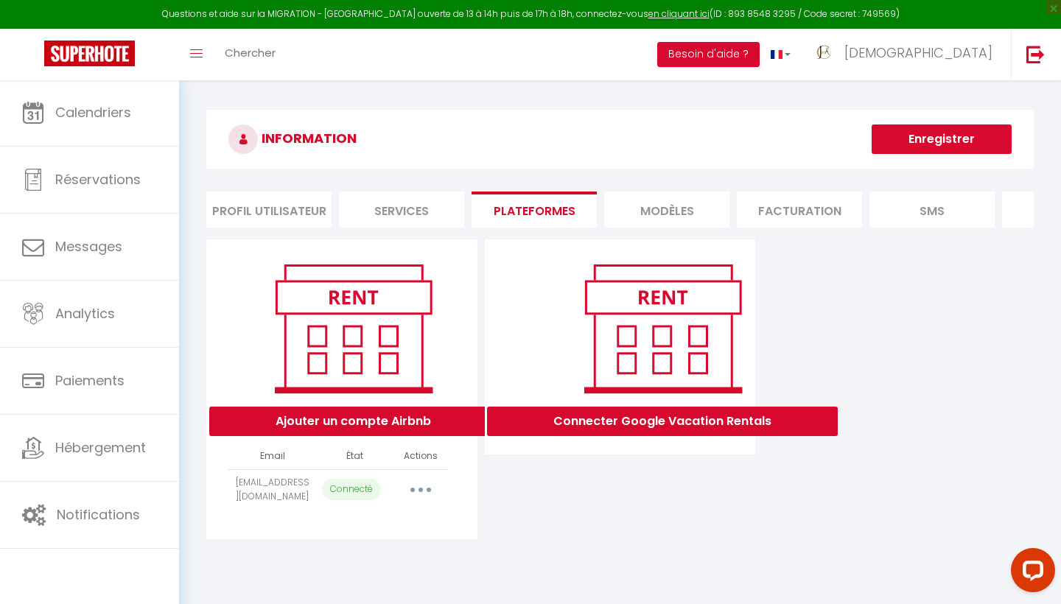
click at [420, 485] on button "button" at bounding box center [420, 490] width 41 height 24
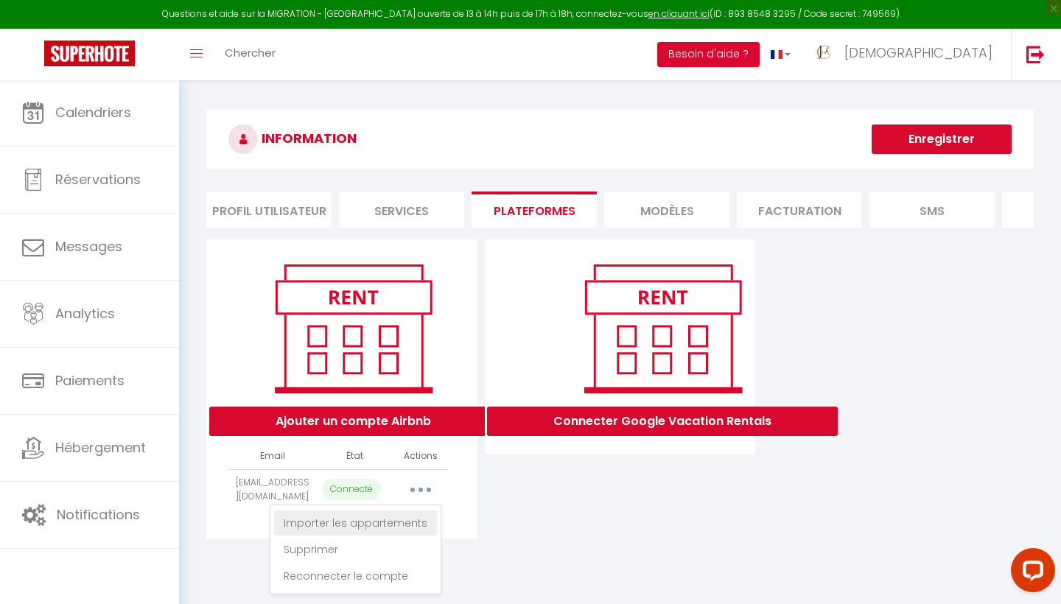
click at [410, 522] on link "Importer les appartements" at bounding box center [355, 522] width 163 height 25
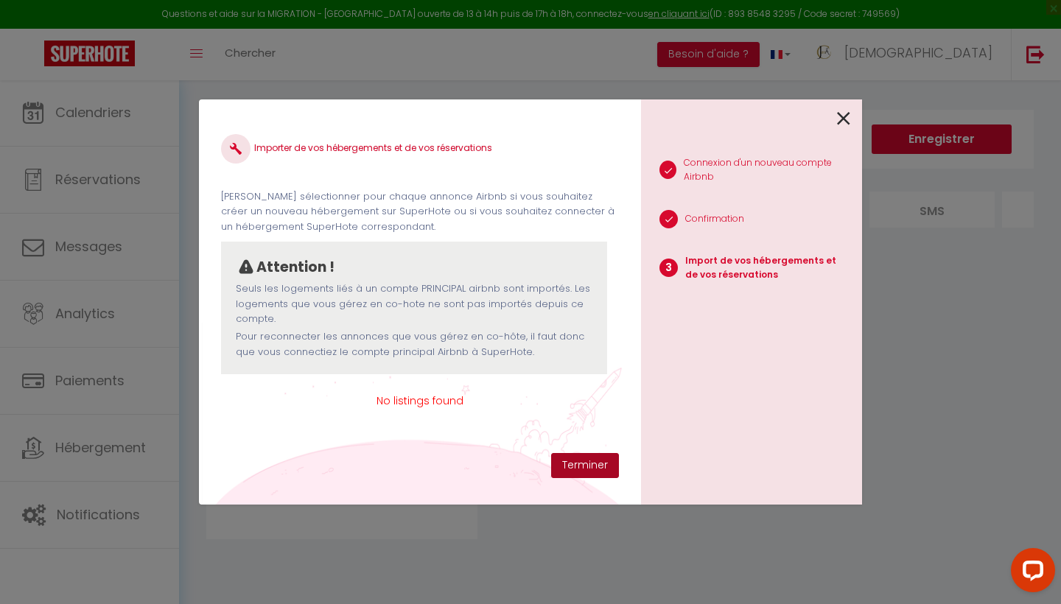
click at [605, 466] on button "Terminer" at bounding box center [585, 465] width 68 height 25
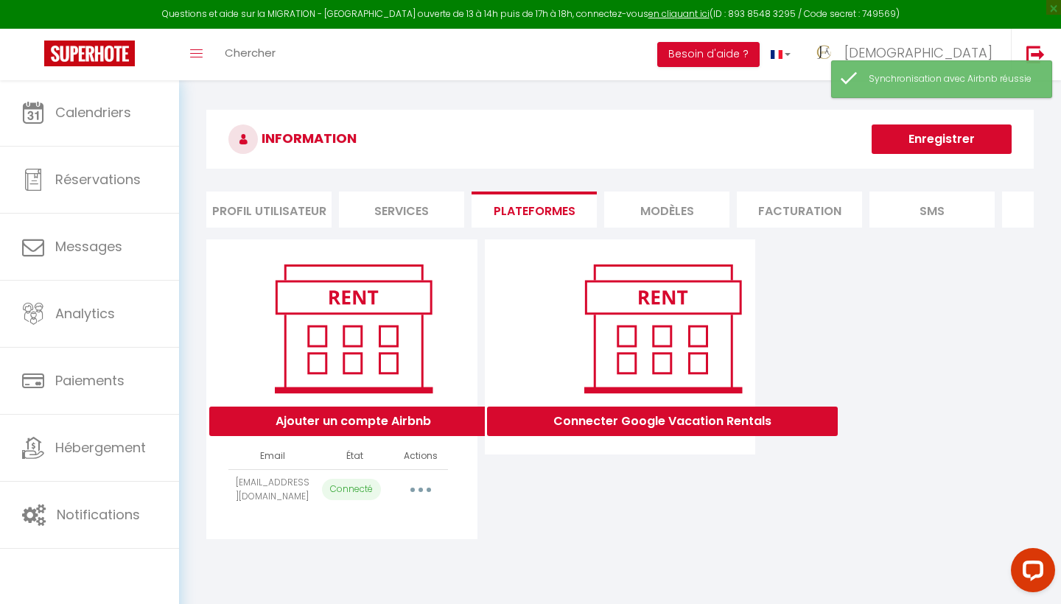
click at [412, 490] on button "button" at bounding box center [420, 490] width 41 height 24
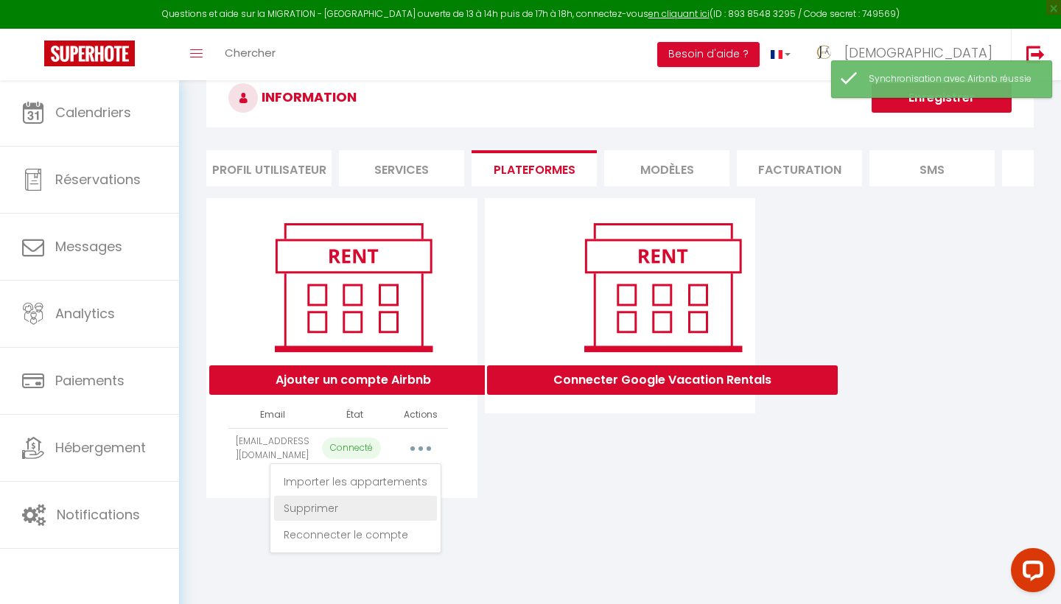
scroll to position [80, 0]
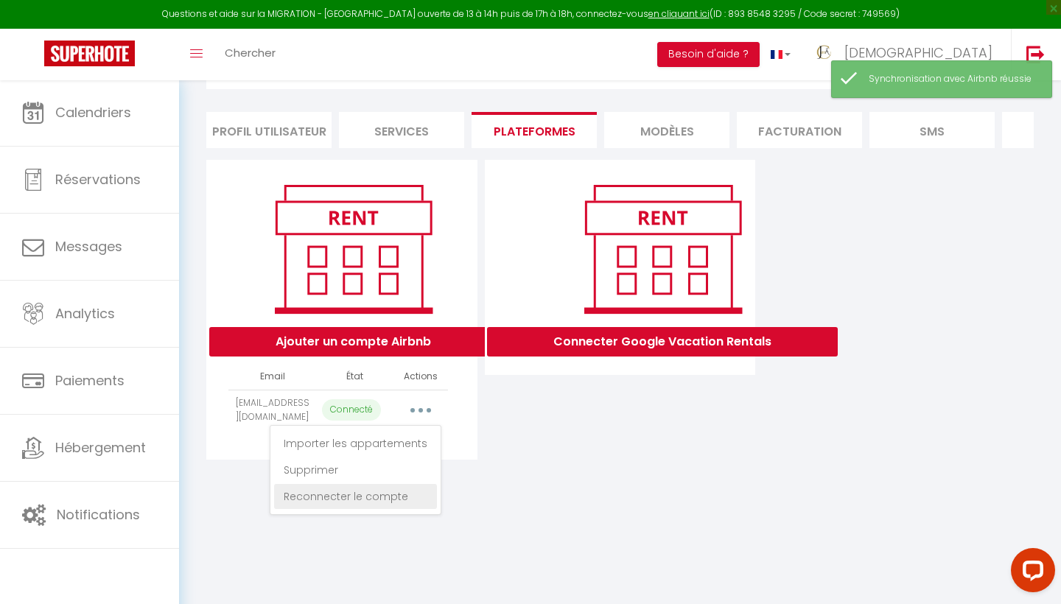
click at [390, 499] on link "Reconnecter le compte" at bounding box center [355, 496] width 163 height 25
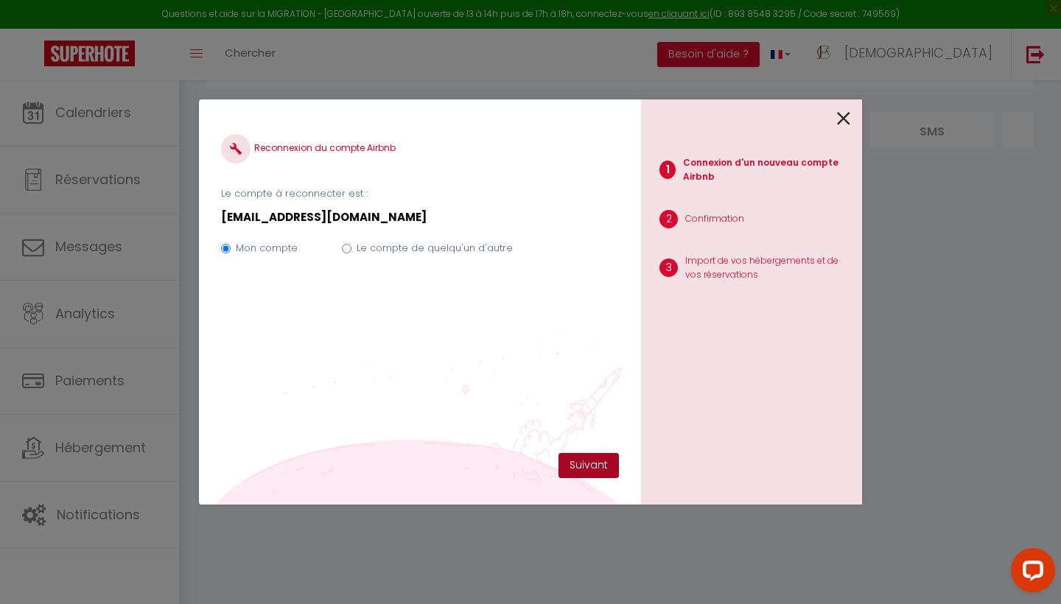
click at [603, 464] on button "Suivant" at bounding box center [588, 465] width 60 height 25
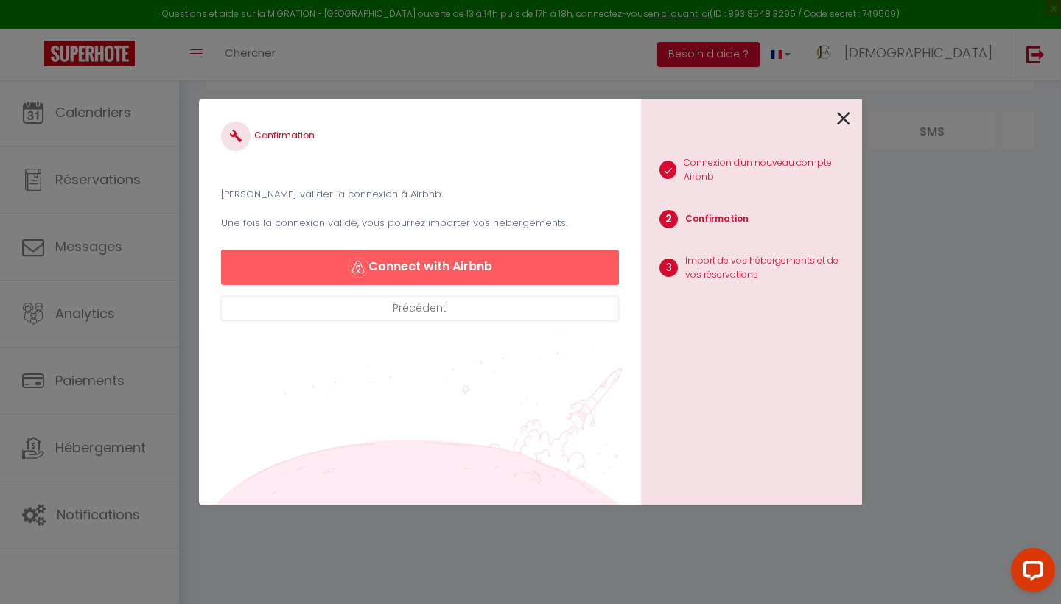
click at [524, 264] on button "Connect with Airbnb" at bounding box center [420, 267] width 398 height 35
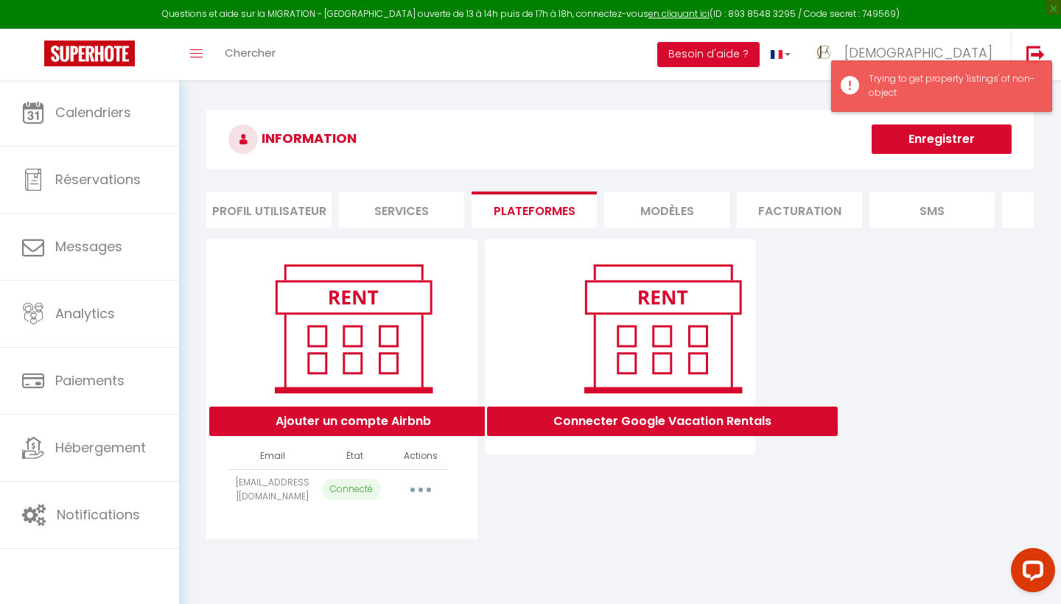
click at [926, 86] on div "Trying to get property 'listings' of non-object" at bounding box center [952, 86] width 168 height 28
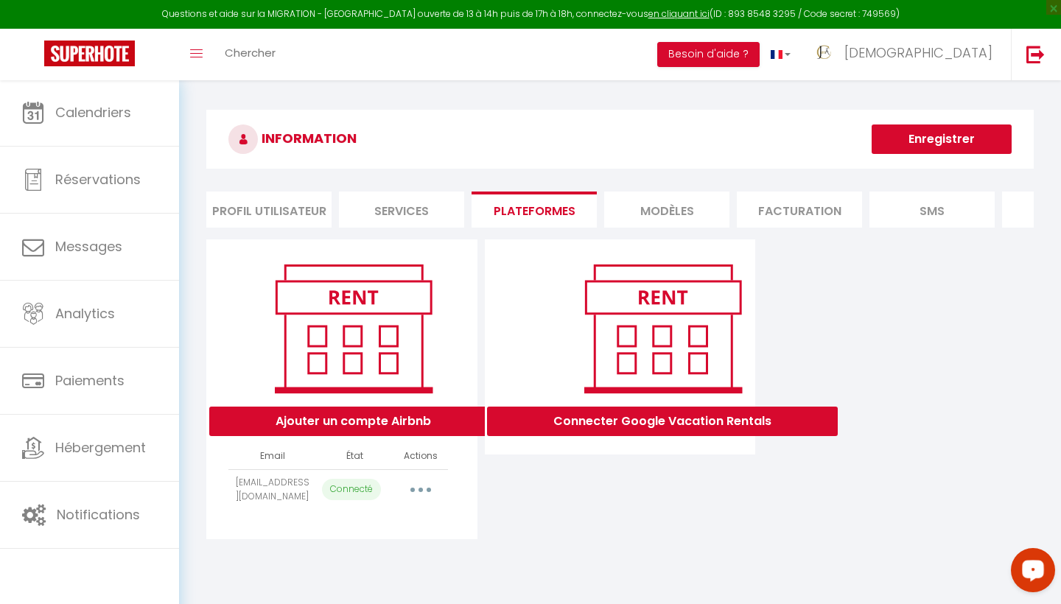
click at [1026, 563] on div "Open LiveChat chat widget" at bounding box center [1032, 569] width 25 height 25
click at [422, 490] on icon "button" at bounding box center [420, 490] width 4 height 4
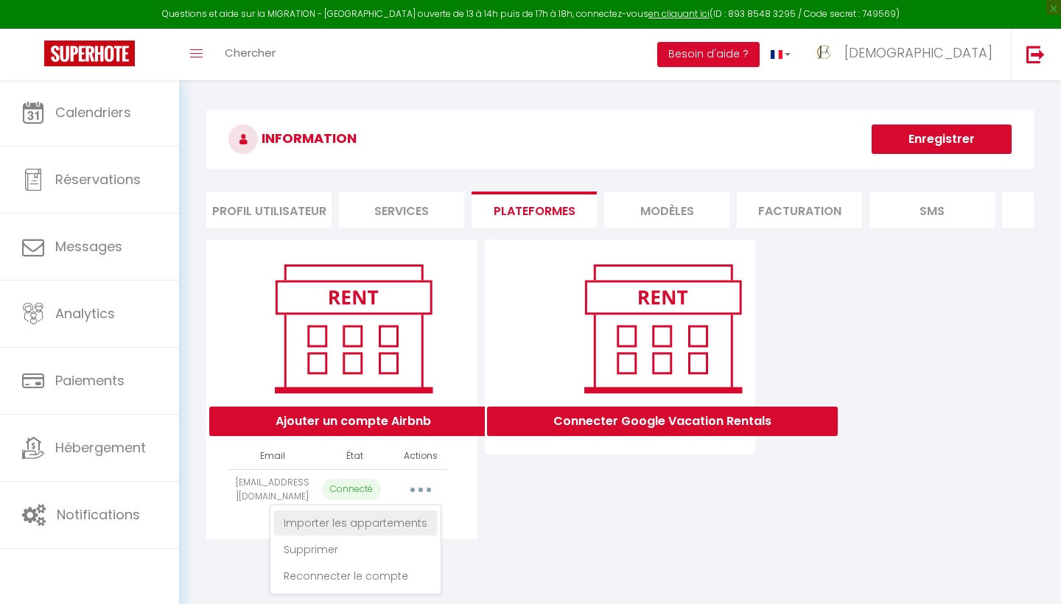
click at [401, 521] on link "Importer les appartements" at bounding box center [355, 522] width 163 height 25
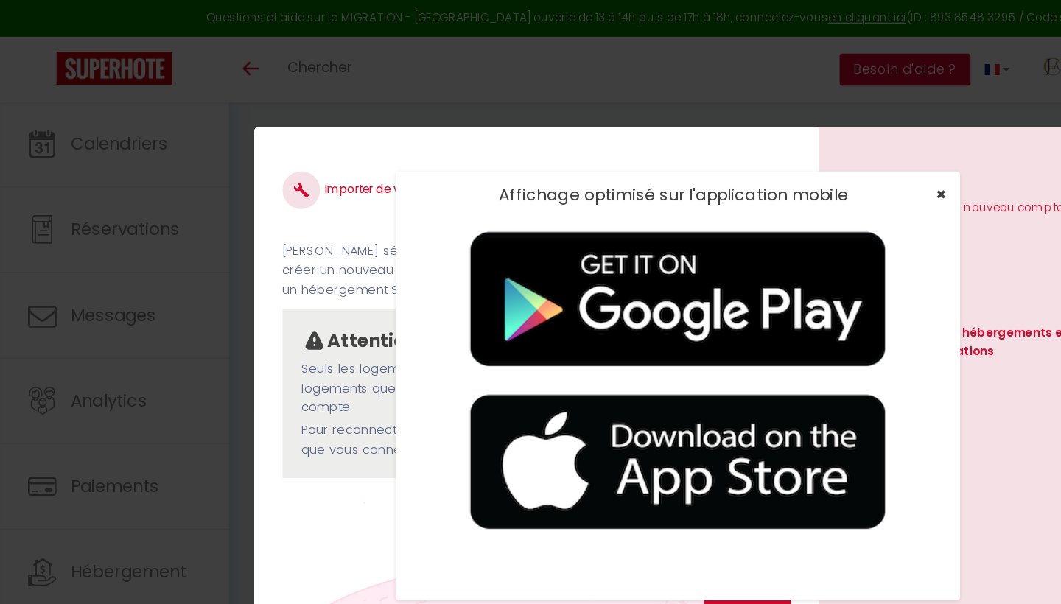
click at [737, 152] on span "×" at bounding box center [736, 152] width 8 height 18
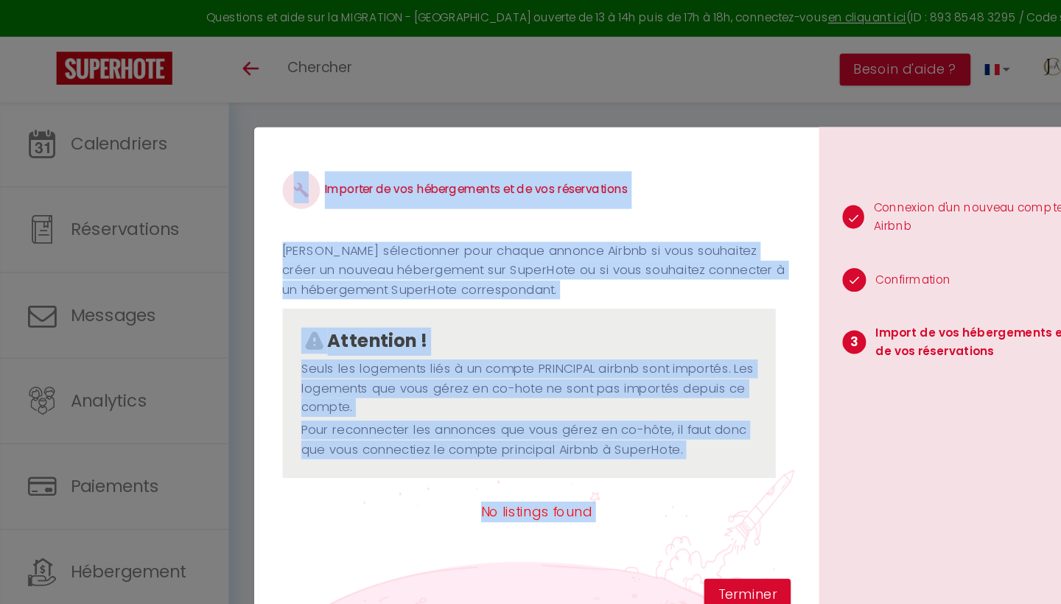
drag, startPoint x: 716, startPoint y: 135, endPoint x: 603, endPoint y: 117, distance: 114.8
click at [602, 116] on div "Importer de vos hébergements et de vos réservations Veuillez sélectionner pour …" at bounding box center [530, 301] width 663 height 405
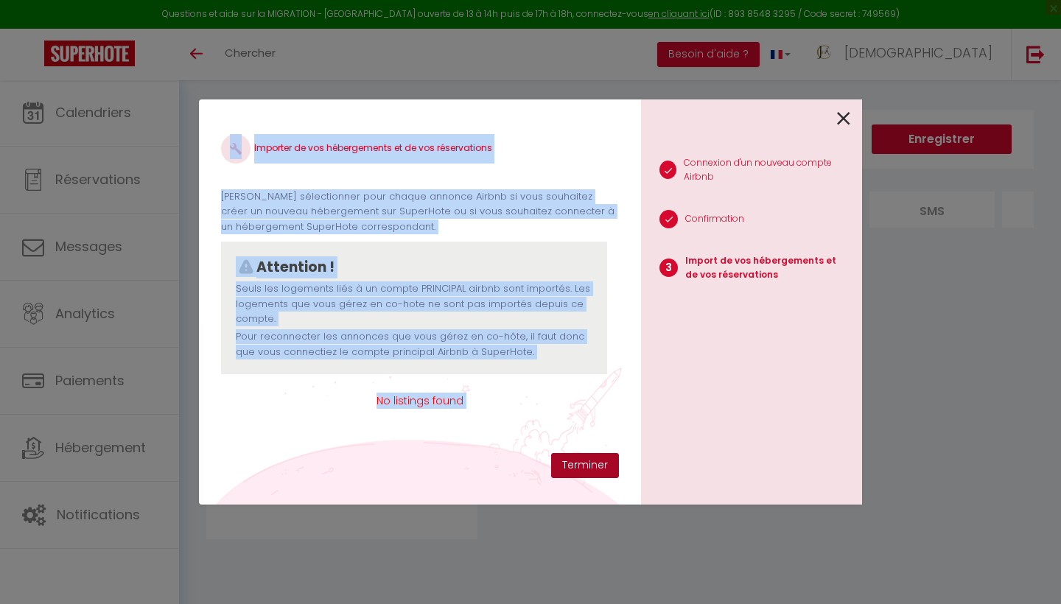
click at [577, 466] on button "Terminer" at bounding box center [585, 465] width 68 height 25
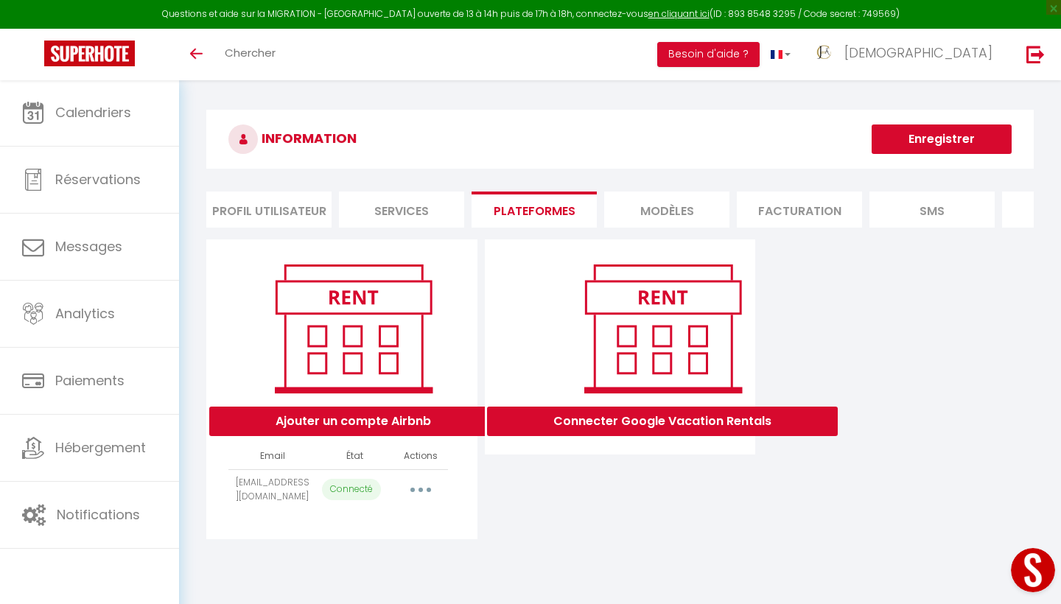
click at [423, 489] on icon "button" at bounding box center [420, 490] width 4 height 4
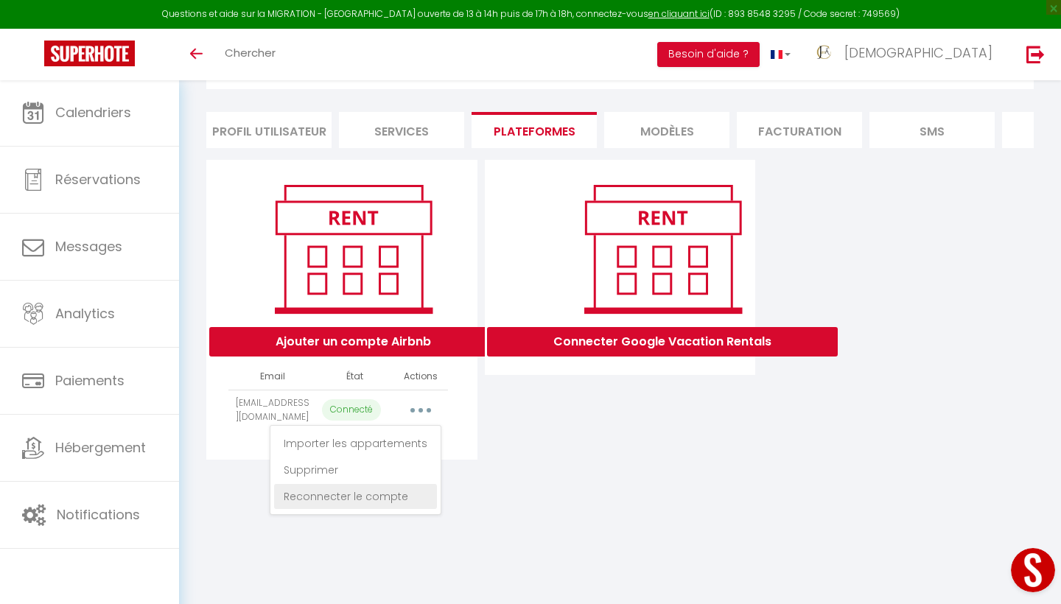
scroll to position [80, 0]
click at [396, 501] on link "Reconnecter le compte" at bounding box center [355, 496] width 163 height 25
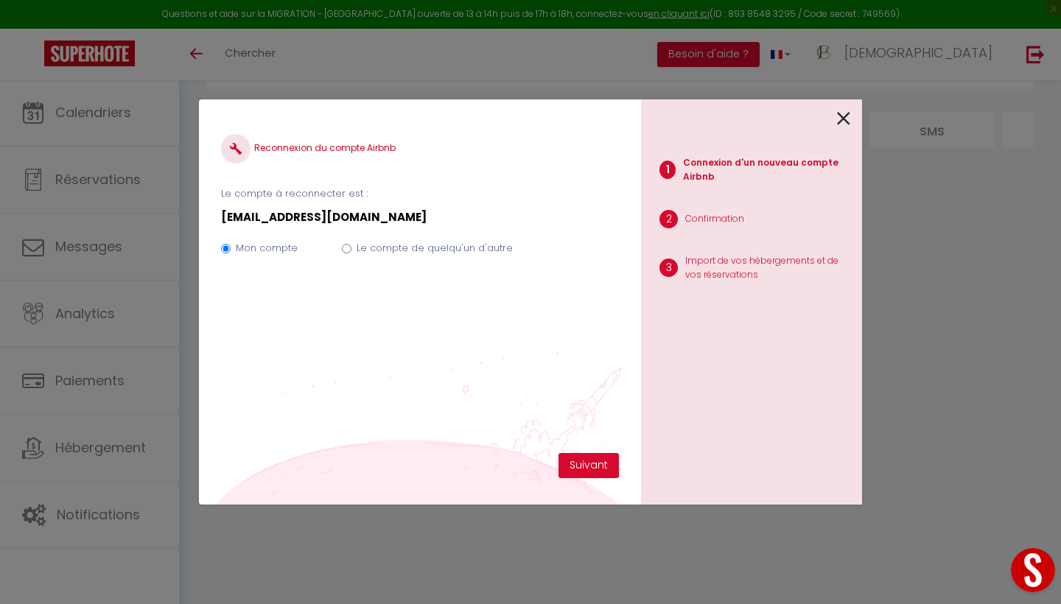
click at [384, 412] on div "Reconnexion du compte Airbnb Le compte à reconnecter est : jema.conciergerie@gm…" at bounding box center [420, 287] width 398 height 331
click at [593, 468] on button "Suivant" at bounding box center [588, 465] width 60 height 25
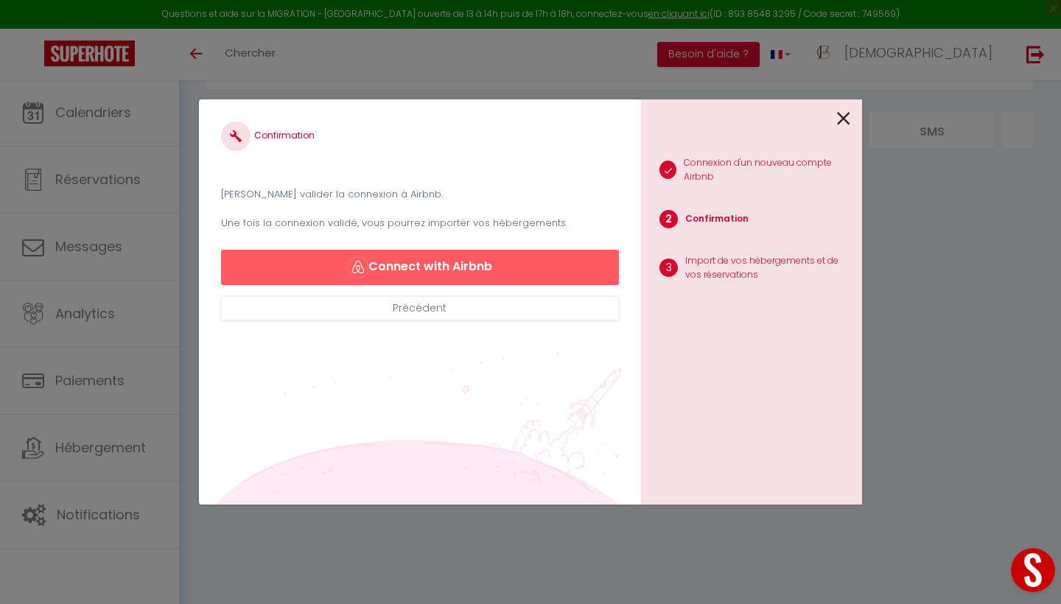
click at [429, 272] on button "Connect with Airbnb" at bounding box center [420, 267] width 398 height 35
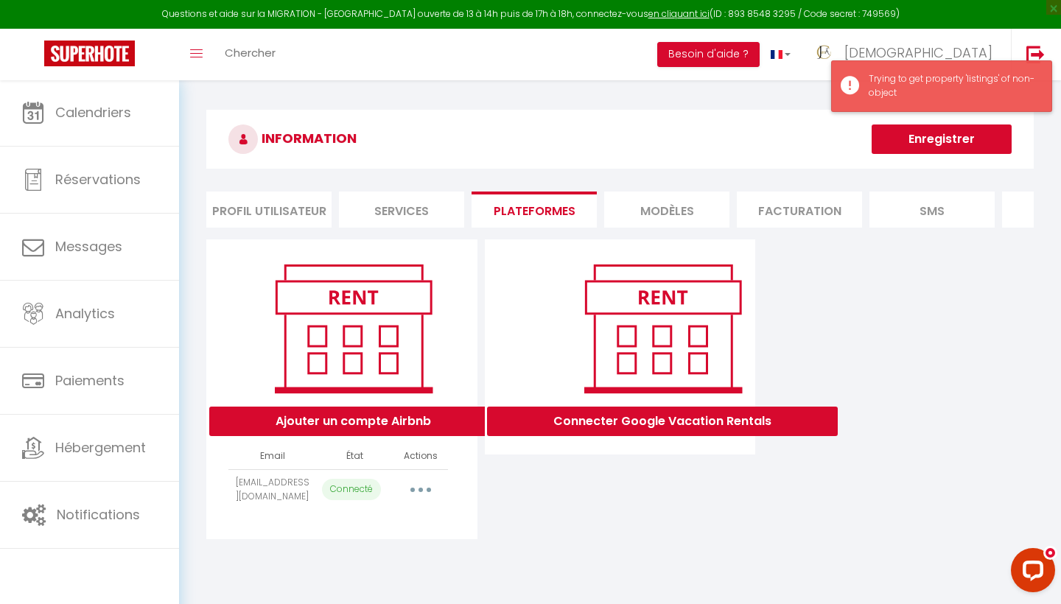
click at [904, 91] on div "Trying to get property 'listings' of non-object" at bounding box center [952, 86] width 168 height 28
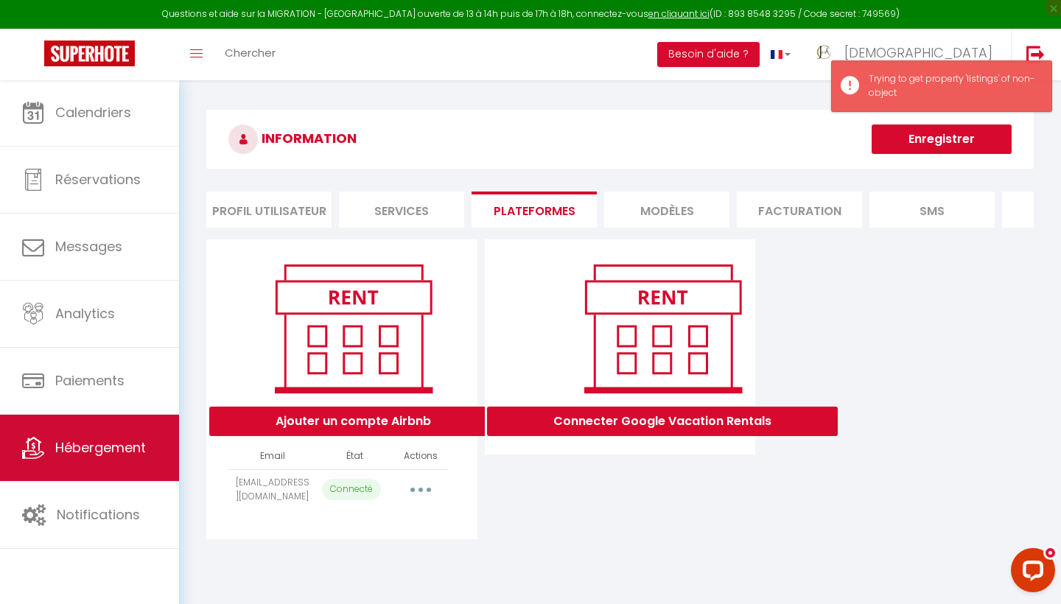
click at [138, 445] on span "Hébergement" at bounding box center [100, 447] width 91 height 18
